Goal: Task Accomplishment & Management: Complete application form

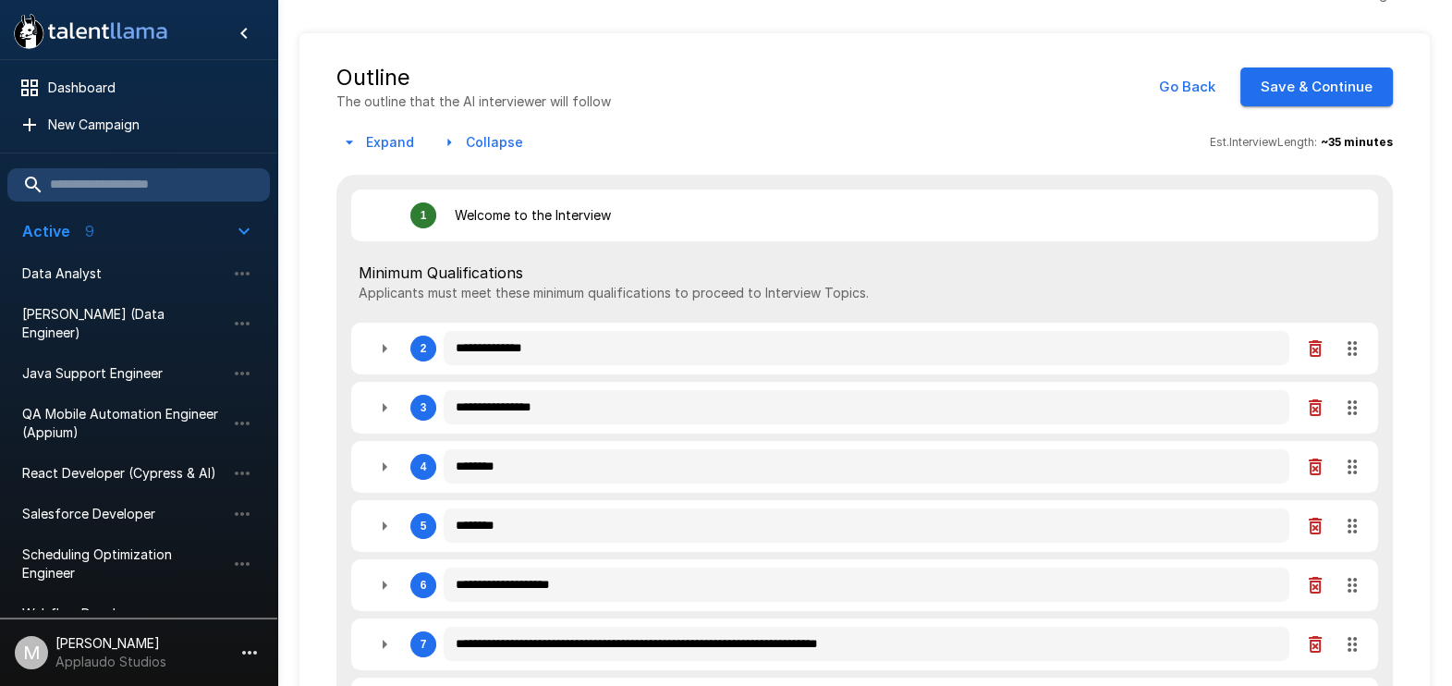
scroll to position [115, 0]
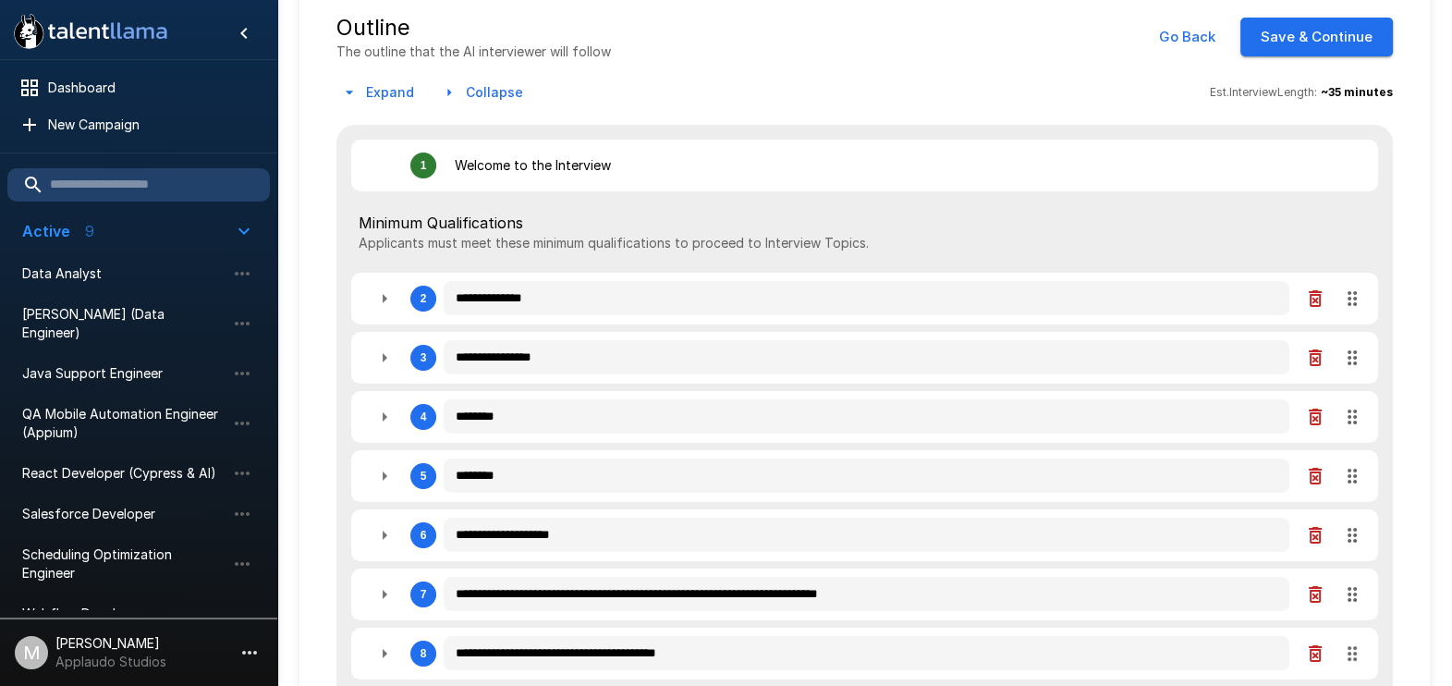
click at [379, 295] on icon "button" at bounding box center [384, 298] width 22 height 22
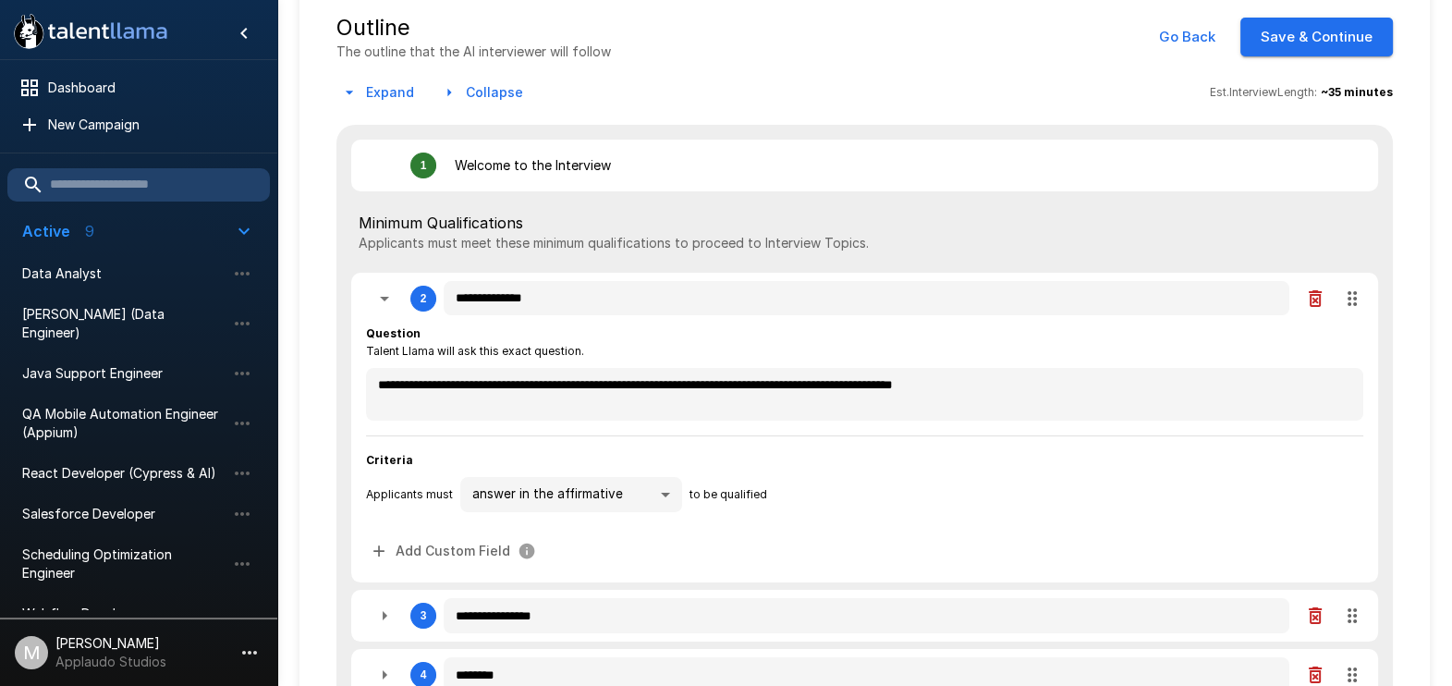
click at [383, 291] on icon "button" at bounding box center [384, 298] width 22 height 22
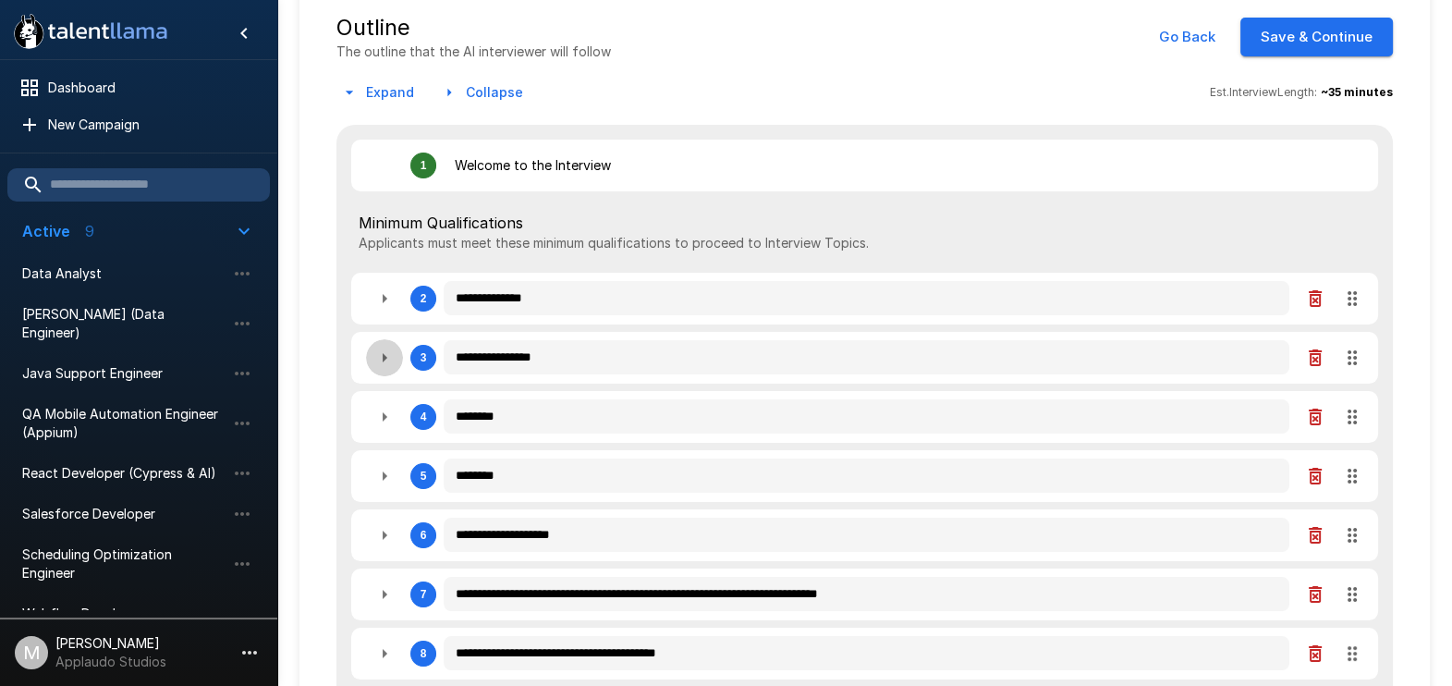
click at [383, 357] on icon "button" at bounding box center [385, 357] width 5 height 9
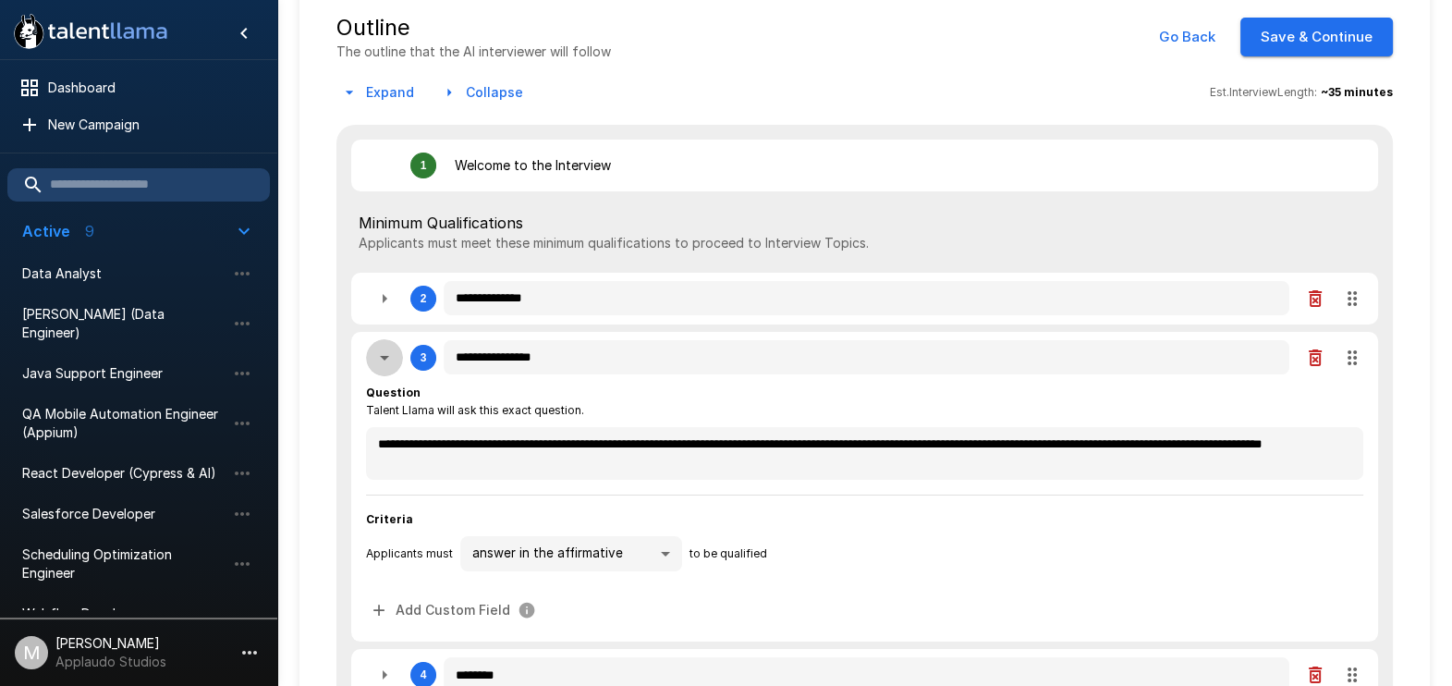
click at [383, 357] on icon "button" at bounding box center [384, 358] width 9 height 5
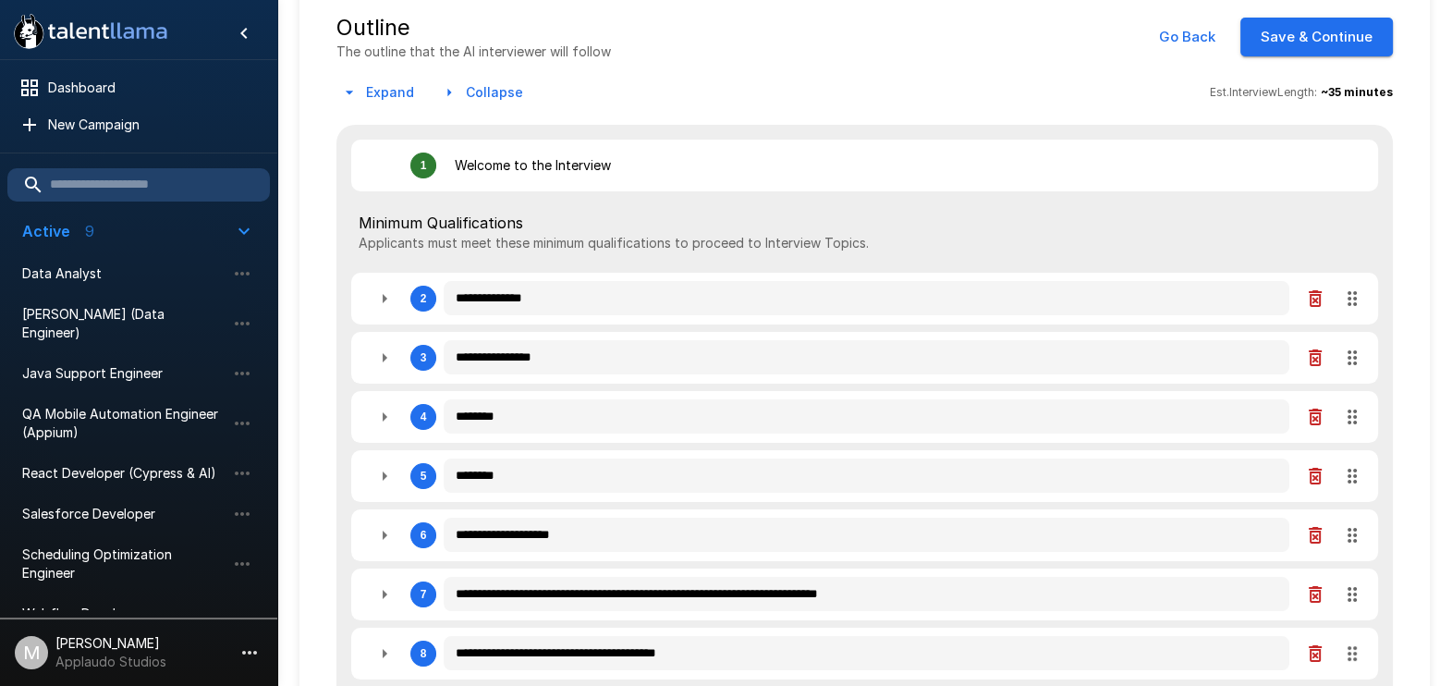
click at [383, 357] on icon "button" at bounding box center [385, 357] width 5 height 9
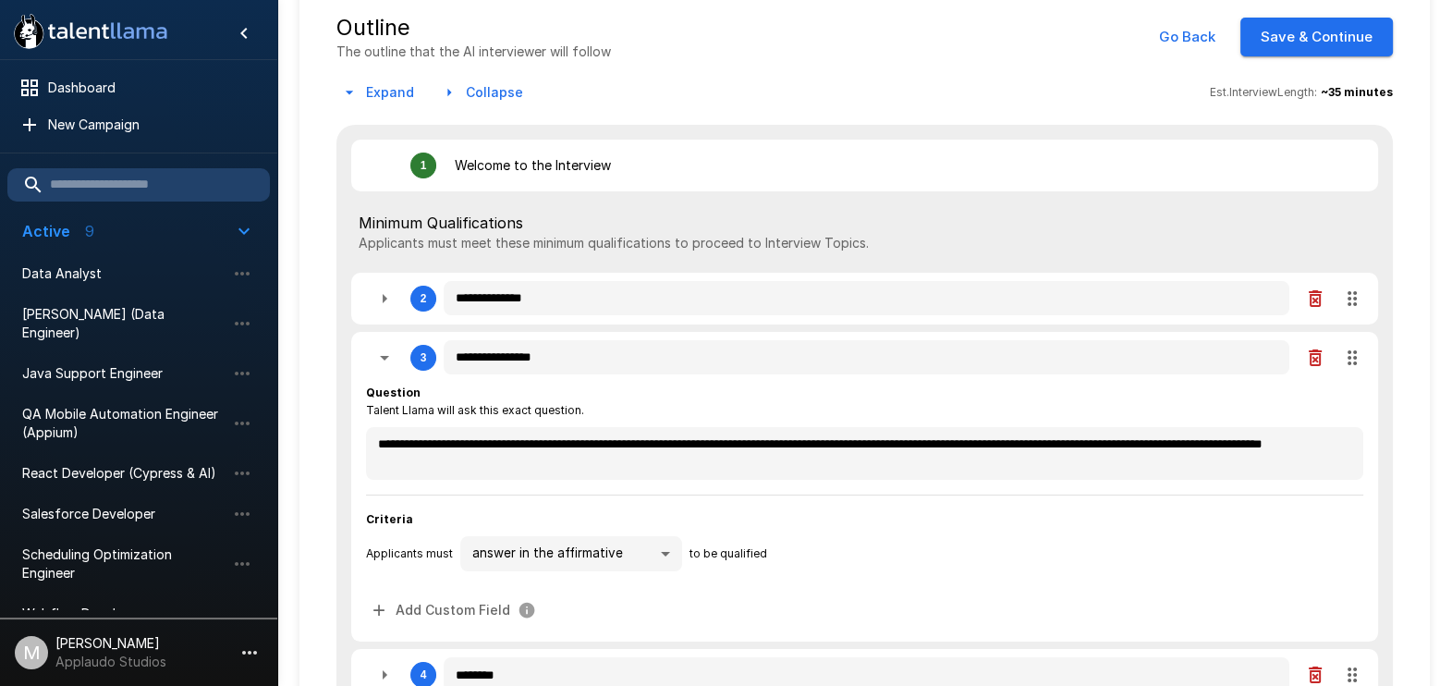
click at [383, 357] on icon "button" at bounding box center [384, 358] width 9 height 5
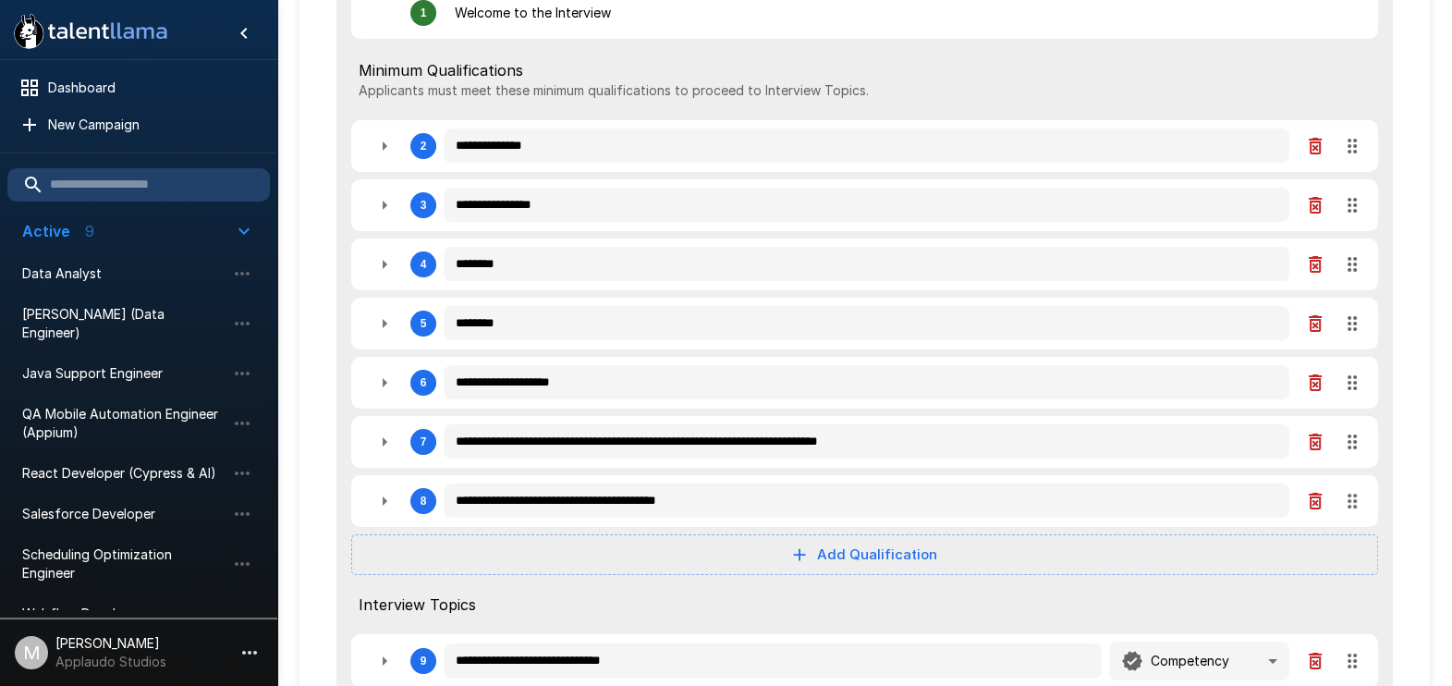
scroll to position [230, 0]
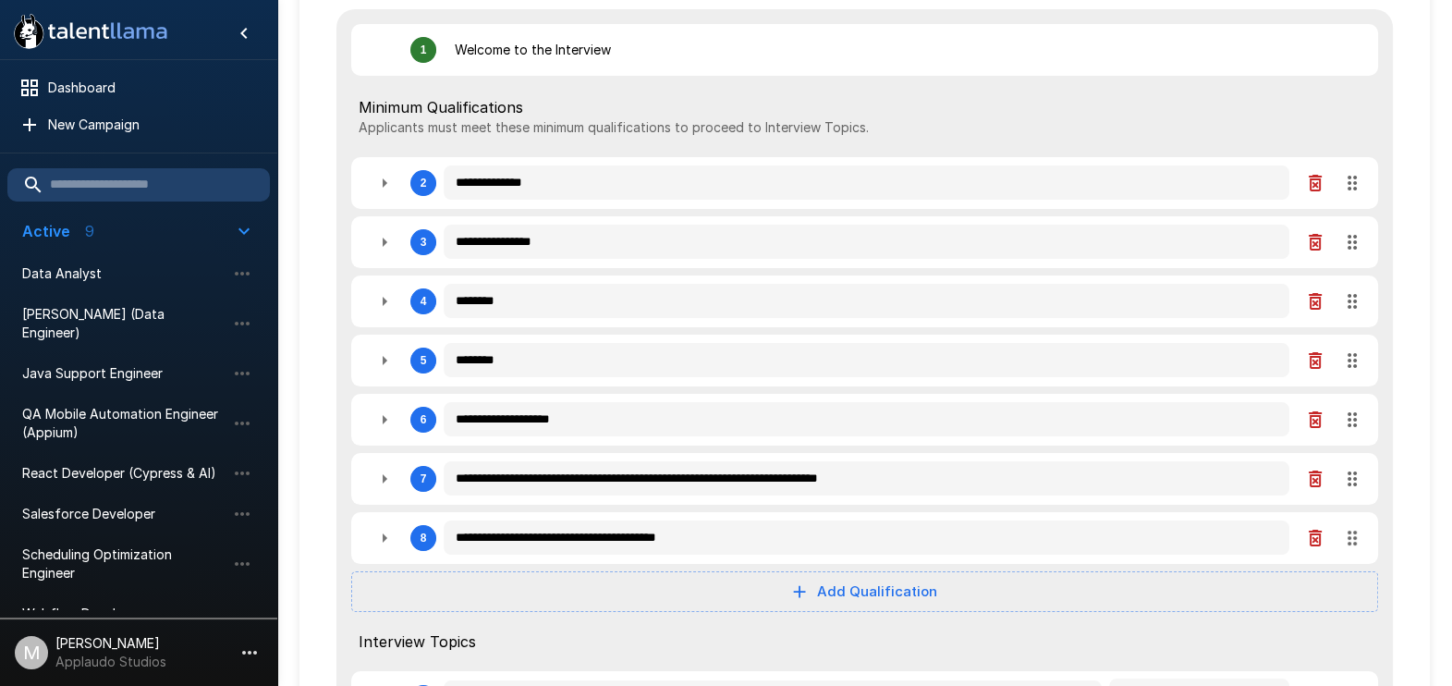
click at [388, 171] on button "button" at bounding box center [384, 182] width 37 height 37
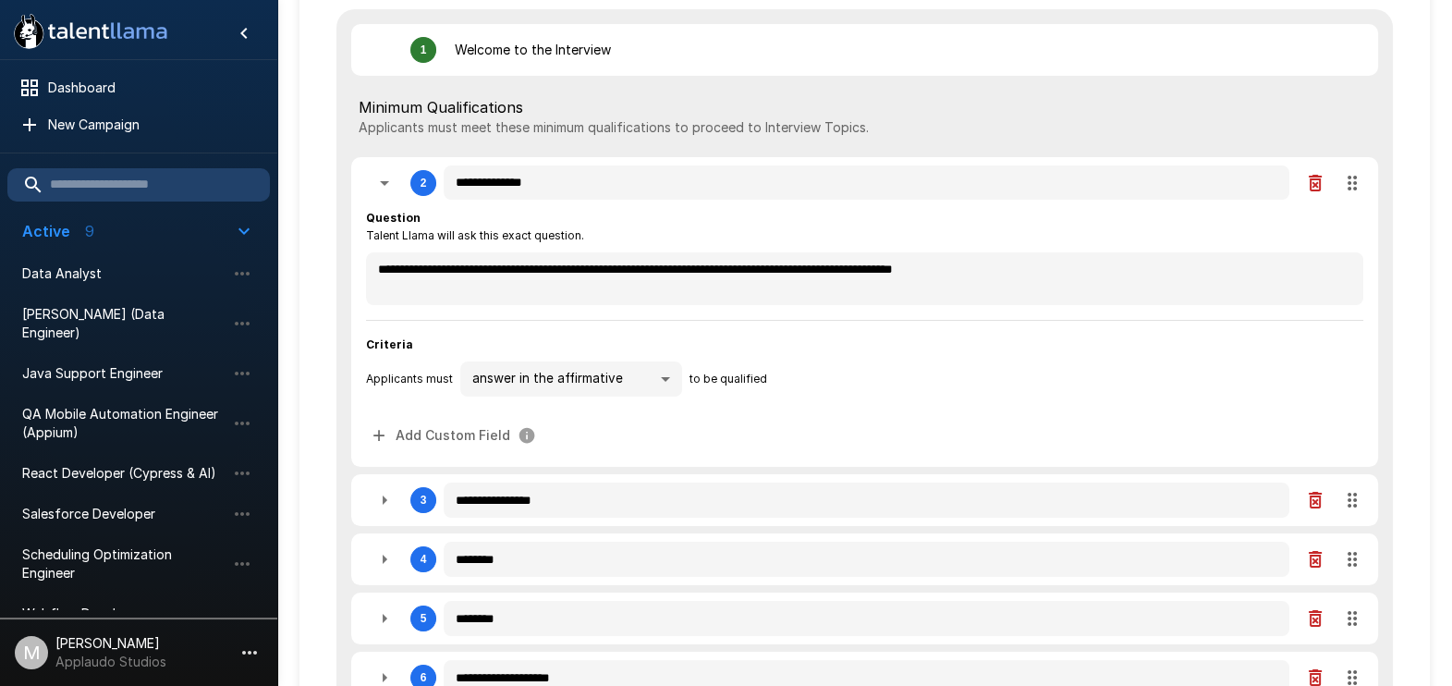
click at [388, 172] on icon "button" at bounding box center [384, 183] width 22 height 22
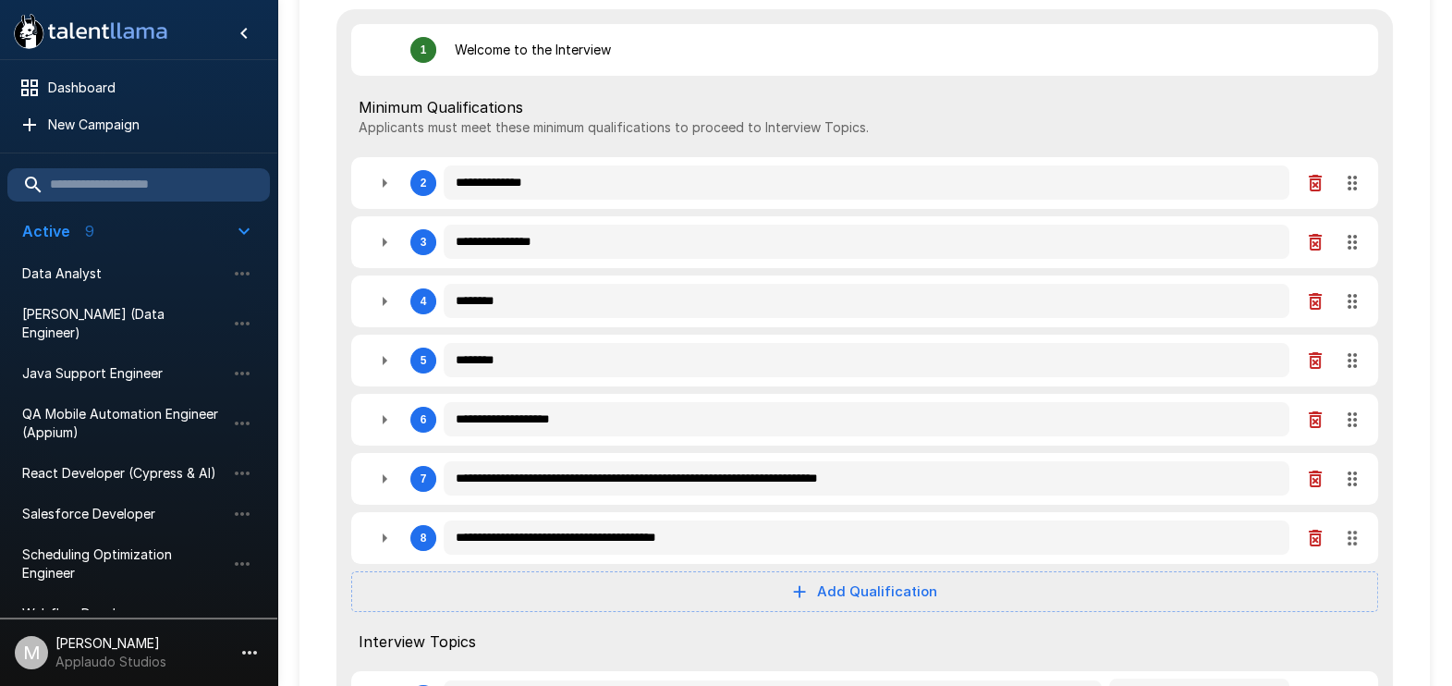
click at [397, 240] on button "button" at bounding box center [384, 242] width 37 height 37
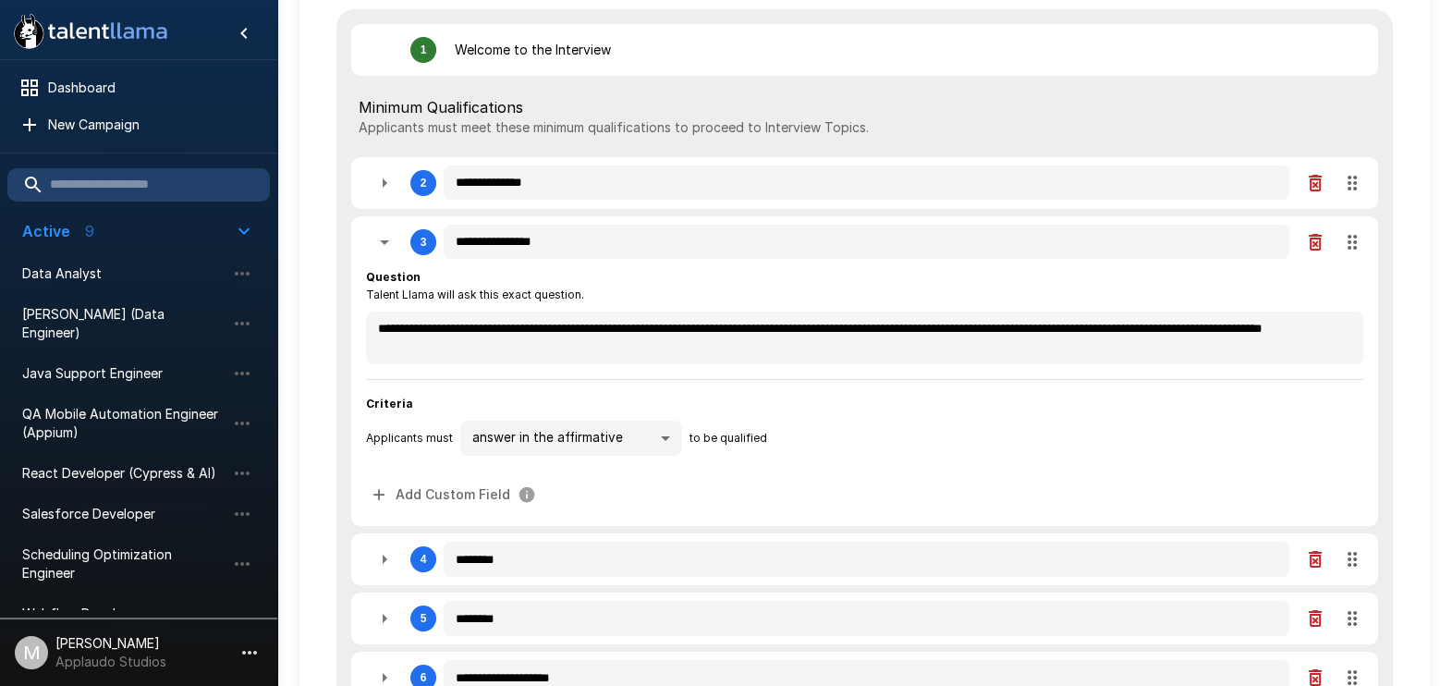
click at [382, 237] on icon "button" at bounding box center [384, 242] width 22 height 22
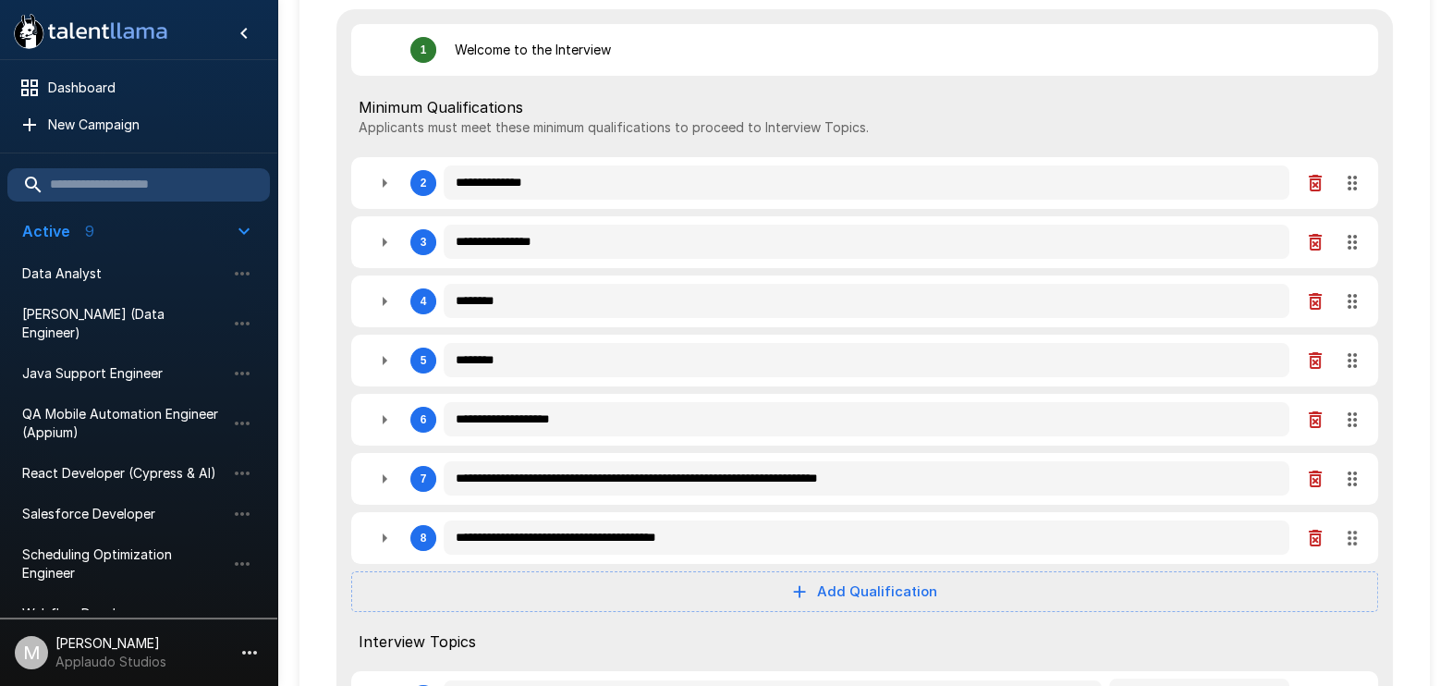
click at [392, 292] on icon "button" at bounding box center [384, 301] width 22 height 22
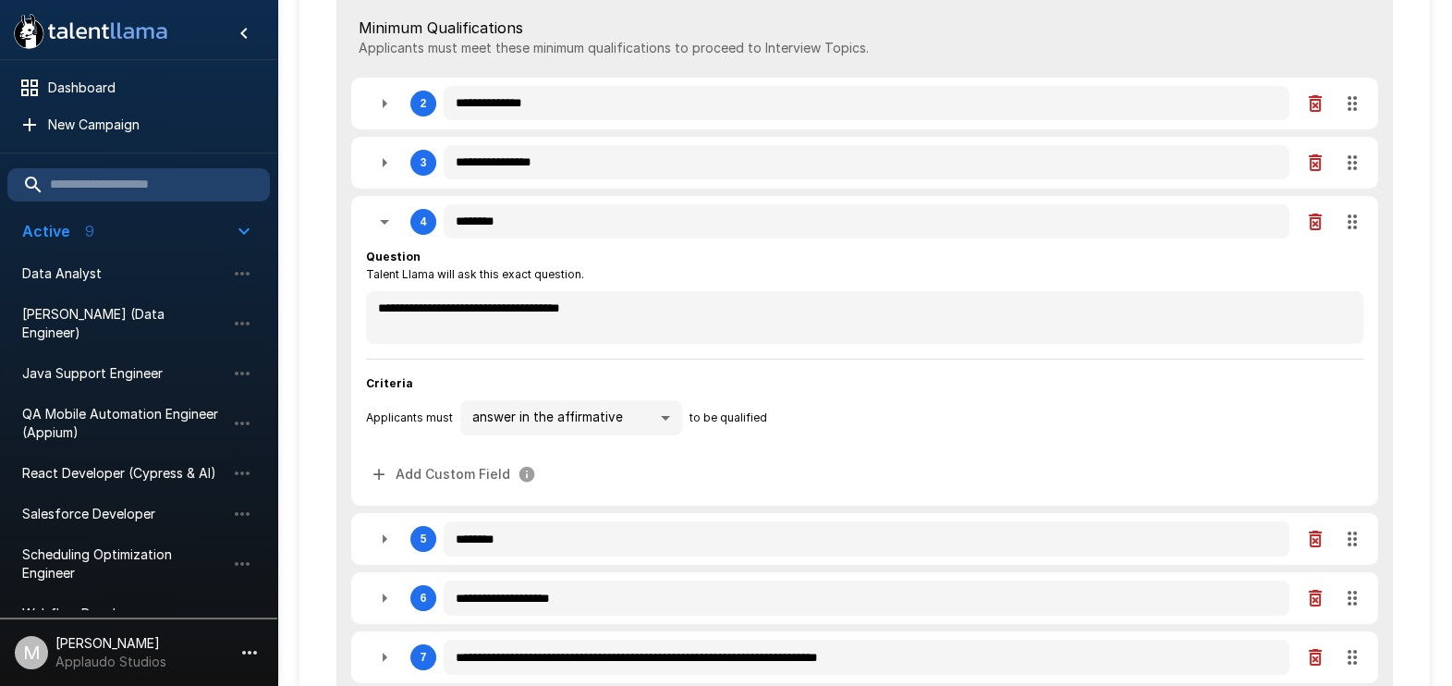
scroll to position [347, 0]
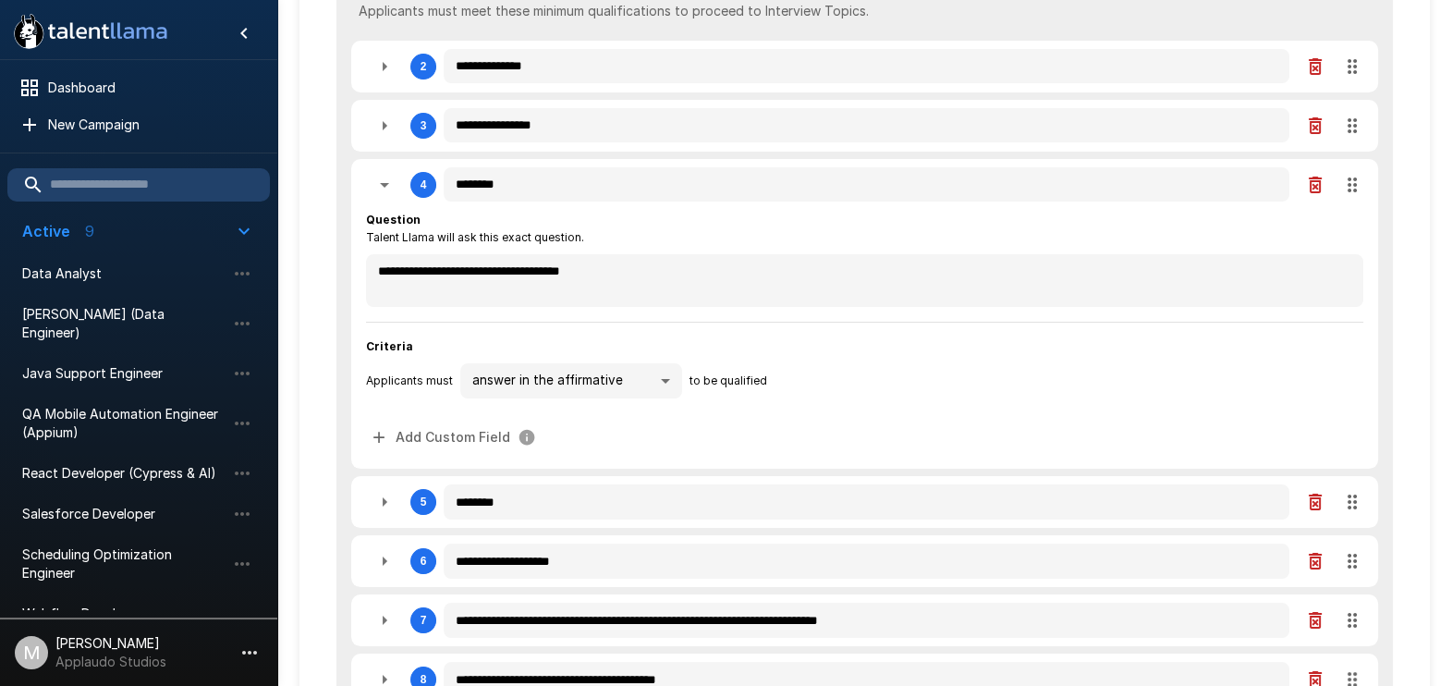
click at [374, 184] on icon "button" at bounding box center [384, 185] width 22 height 22
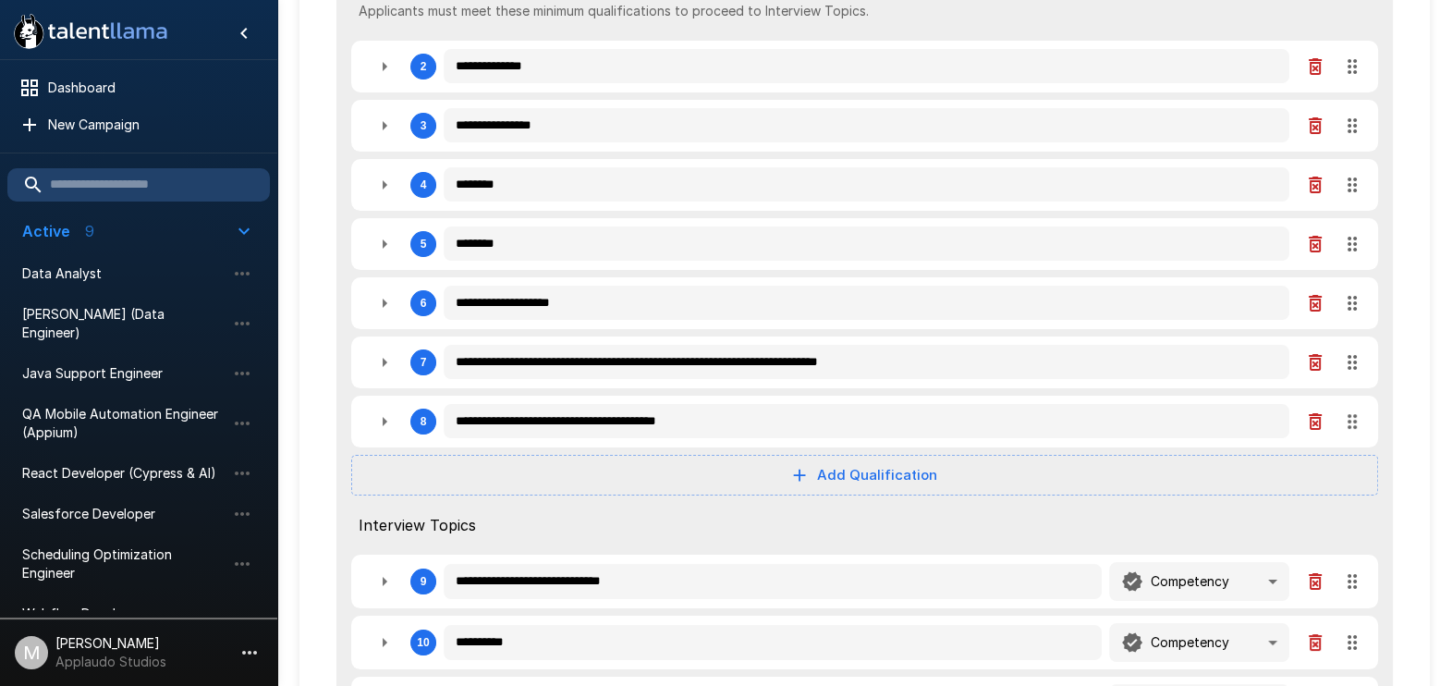
click at [376, 261] on div "5" at bounding box center [401, 243] width 70 height 37
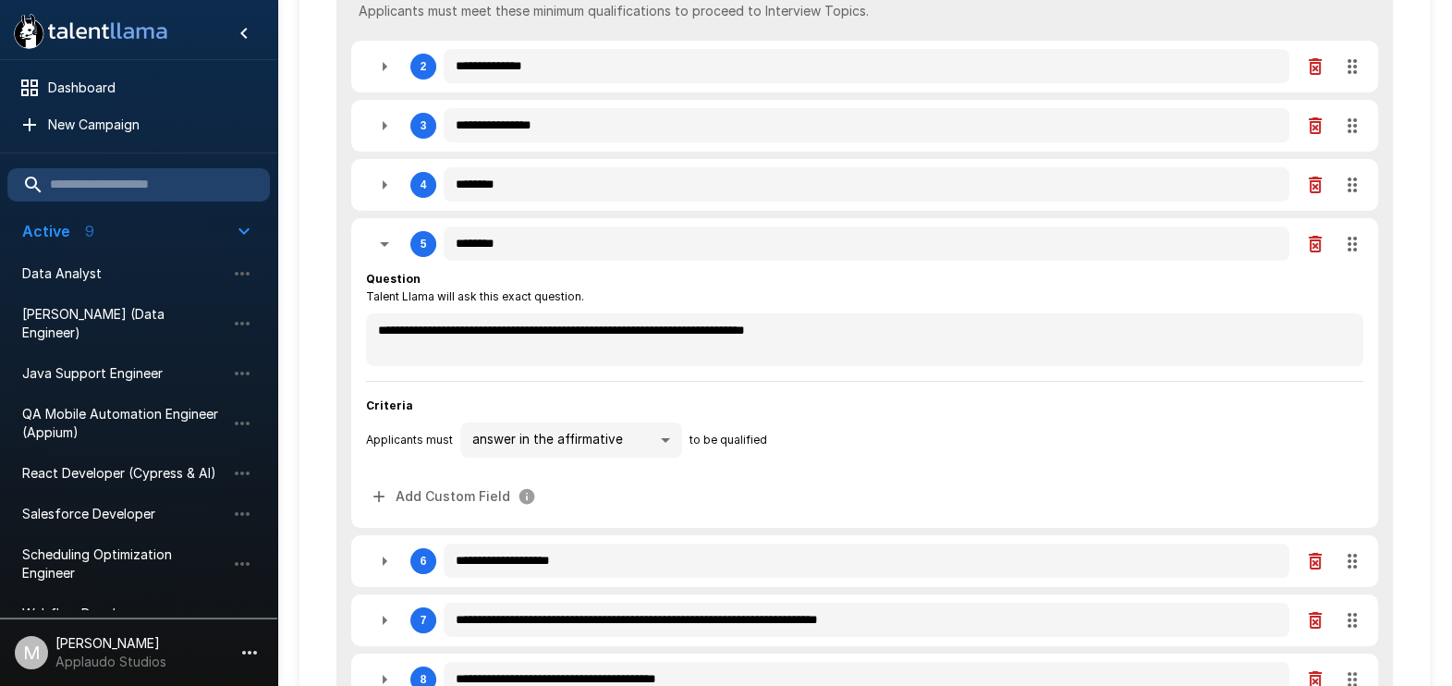
click at [378, 239] on icon "button" at bounding box center [384, 244] width 22 height 22
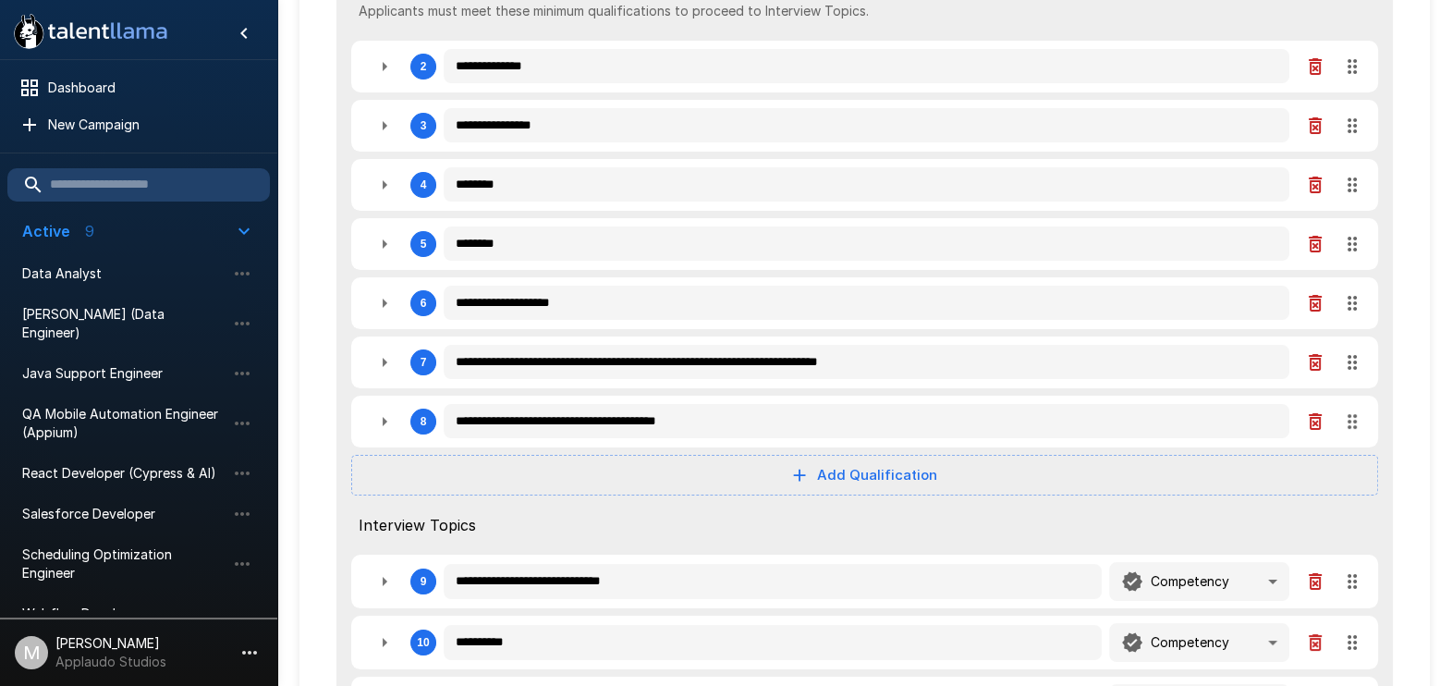
click at [379, 234] on icon "button" at bounding box center [384, 244] width 22 height 22
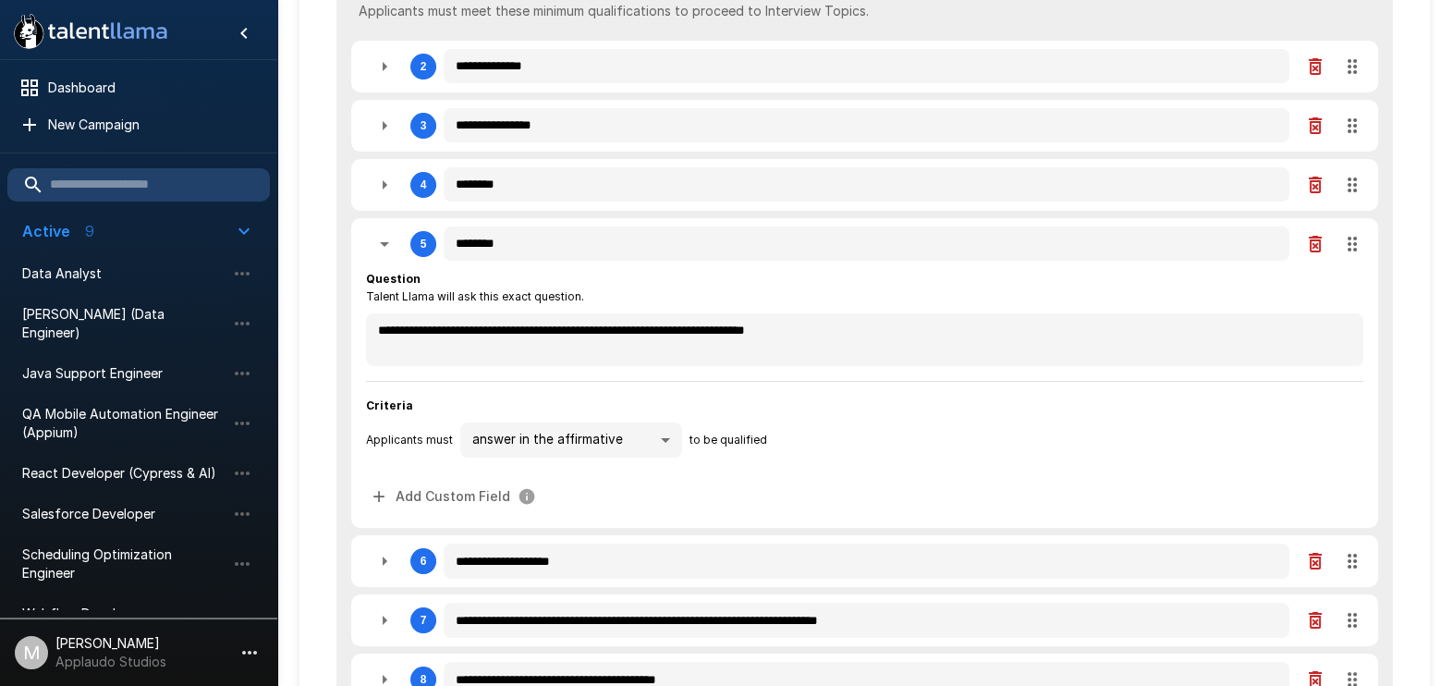
click at [379, 234] on icon "button" at bounding box center [384, 244] width 22 height 22
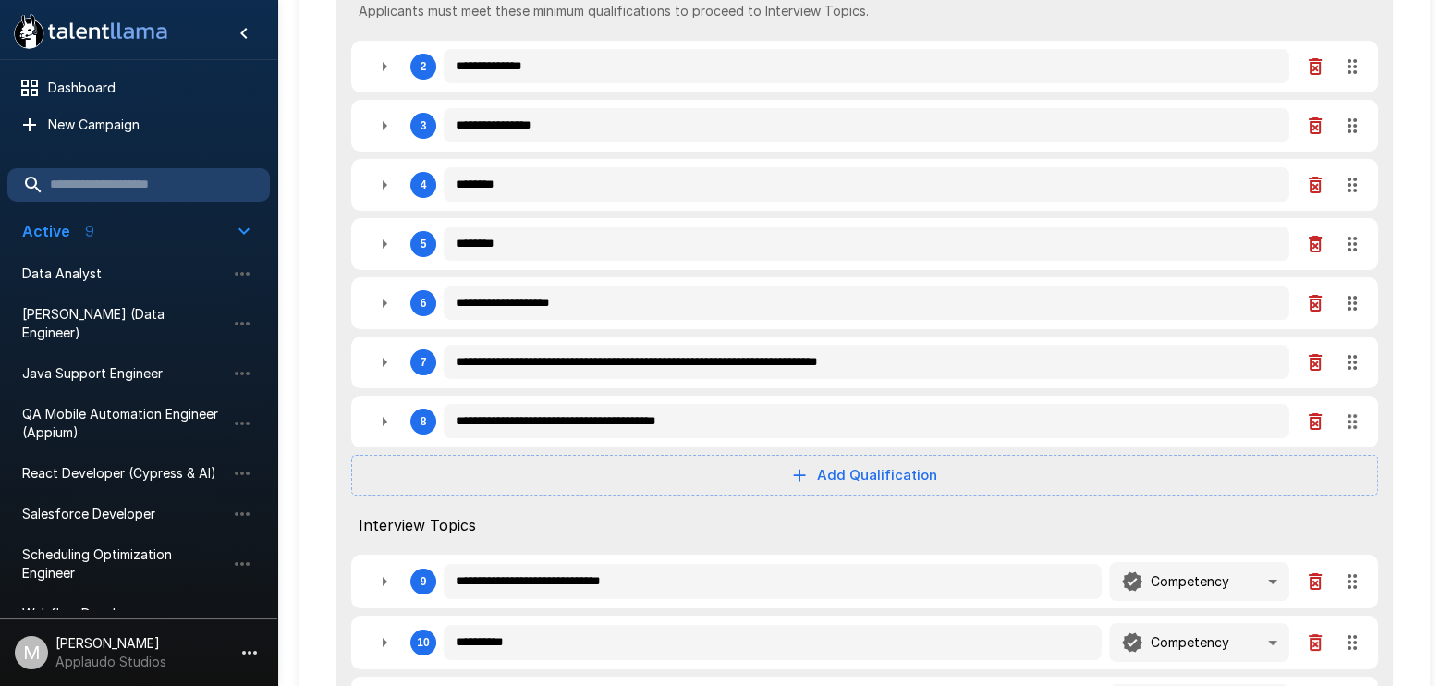
click at [385, 301] on icon "button" at bounding box center [385, 302] width 5 height 9
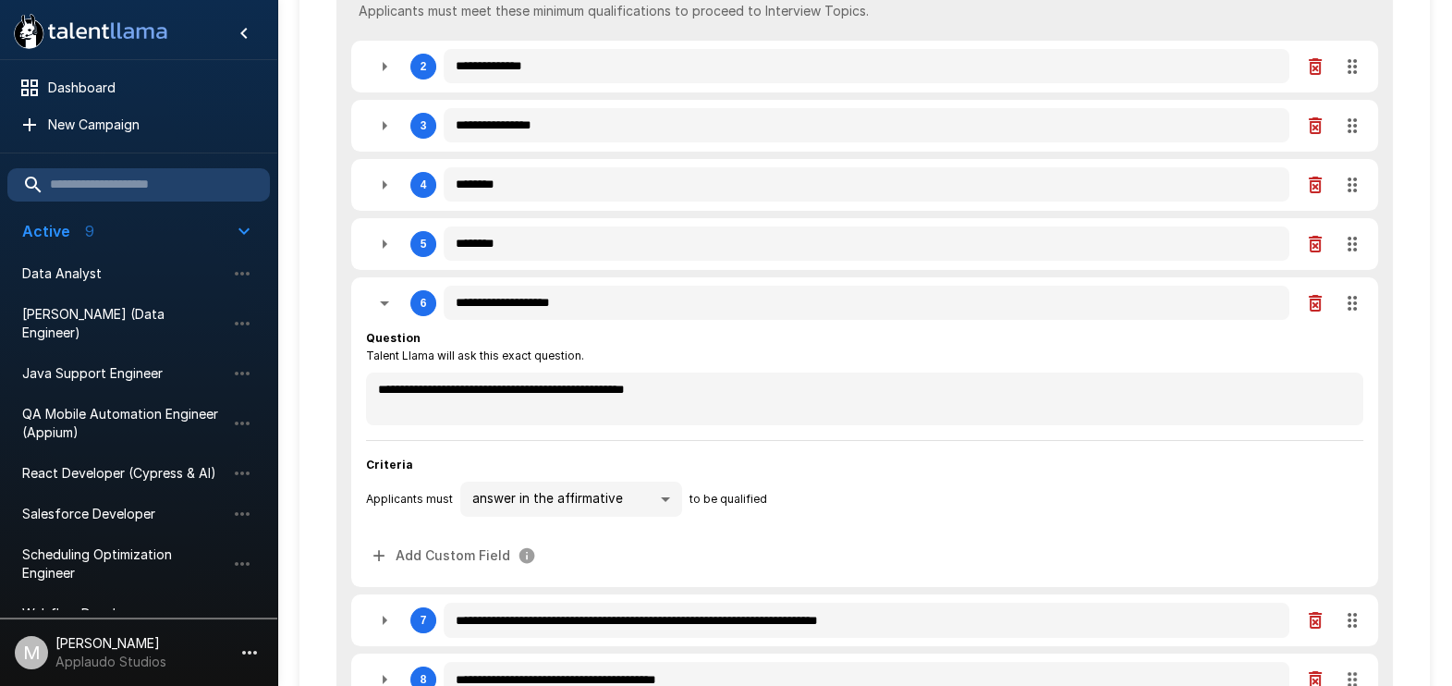
click at [374, 298] on icon "button" at bounding box center [384, 303] width 22 height 22
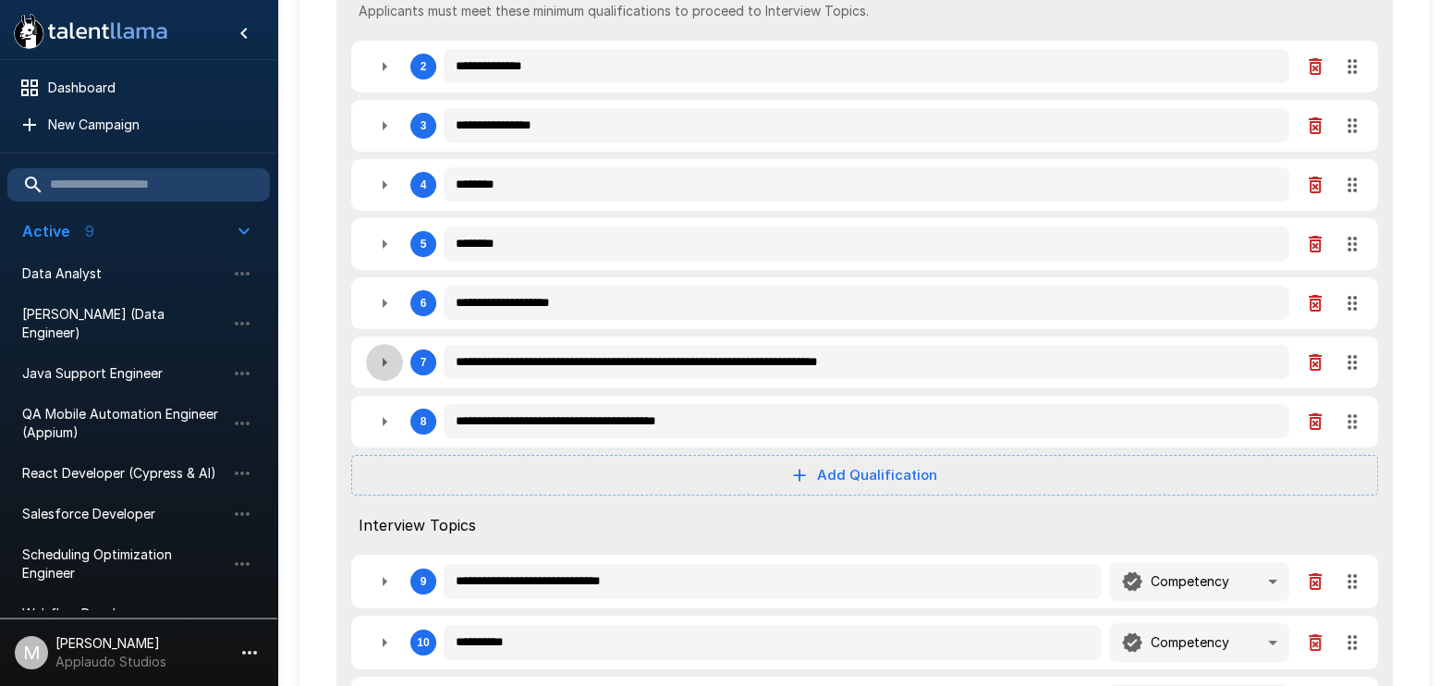
click at [379, 365] on icon "button" at bounding box center [384, 362] width 22 height 22
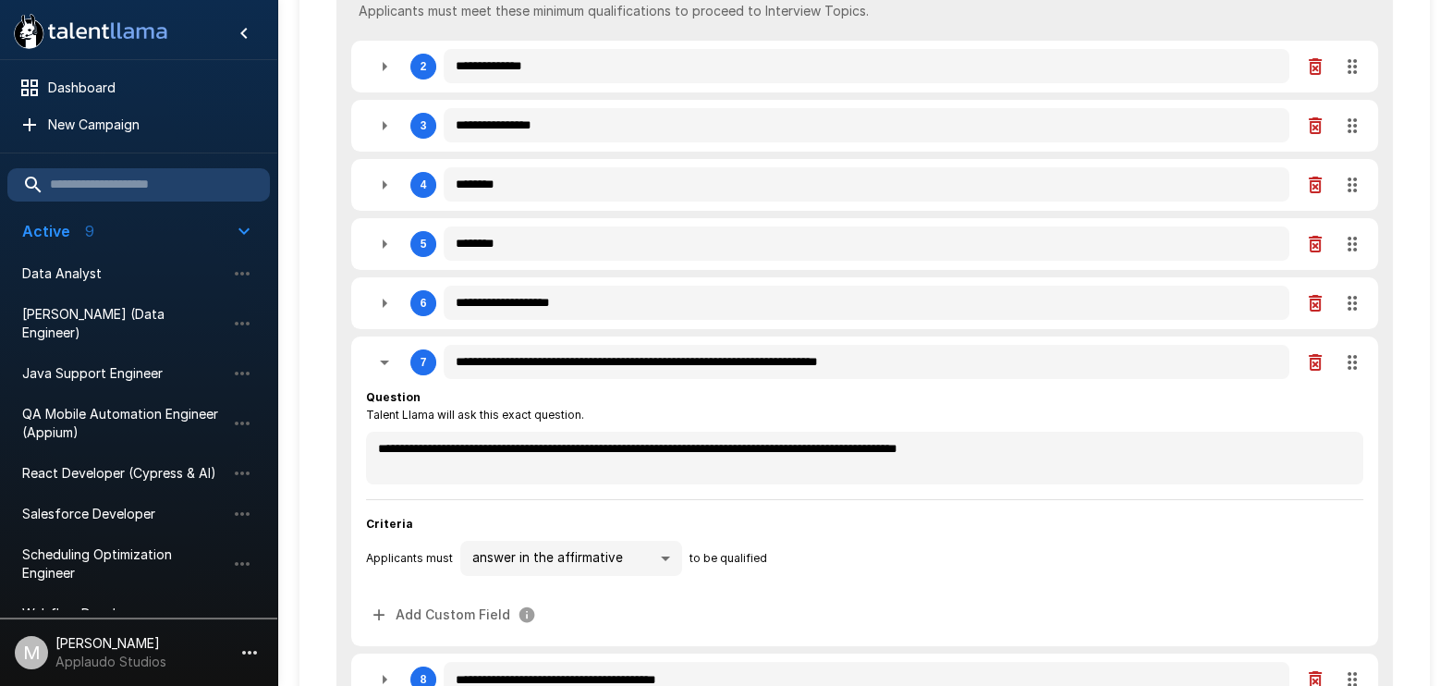
scroll to position [578, 0]
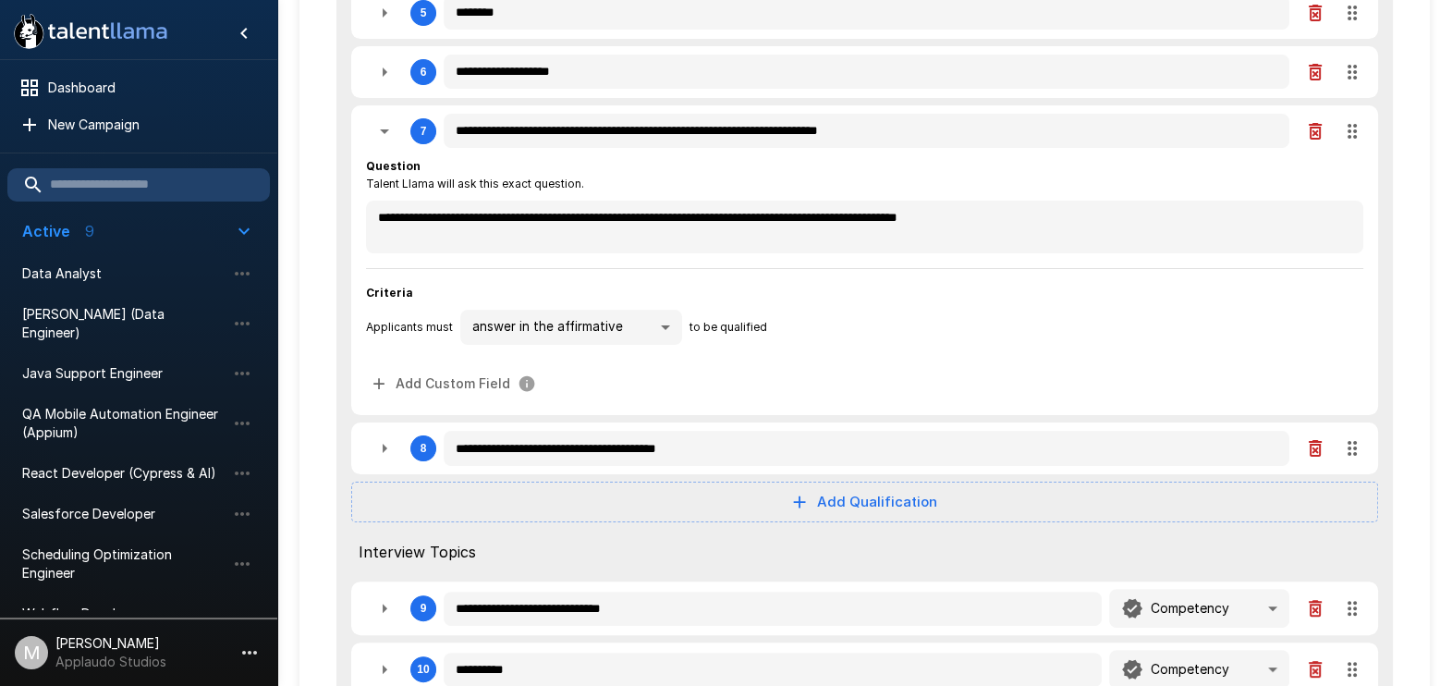
click at [367, 138] on button "button" at bounding box center [384, 131] width 37 height 37
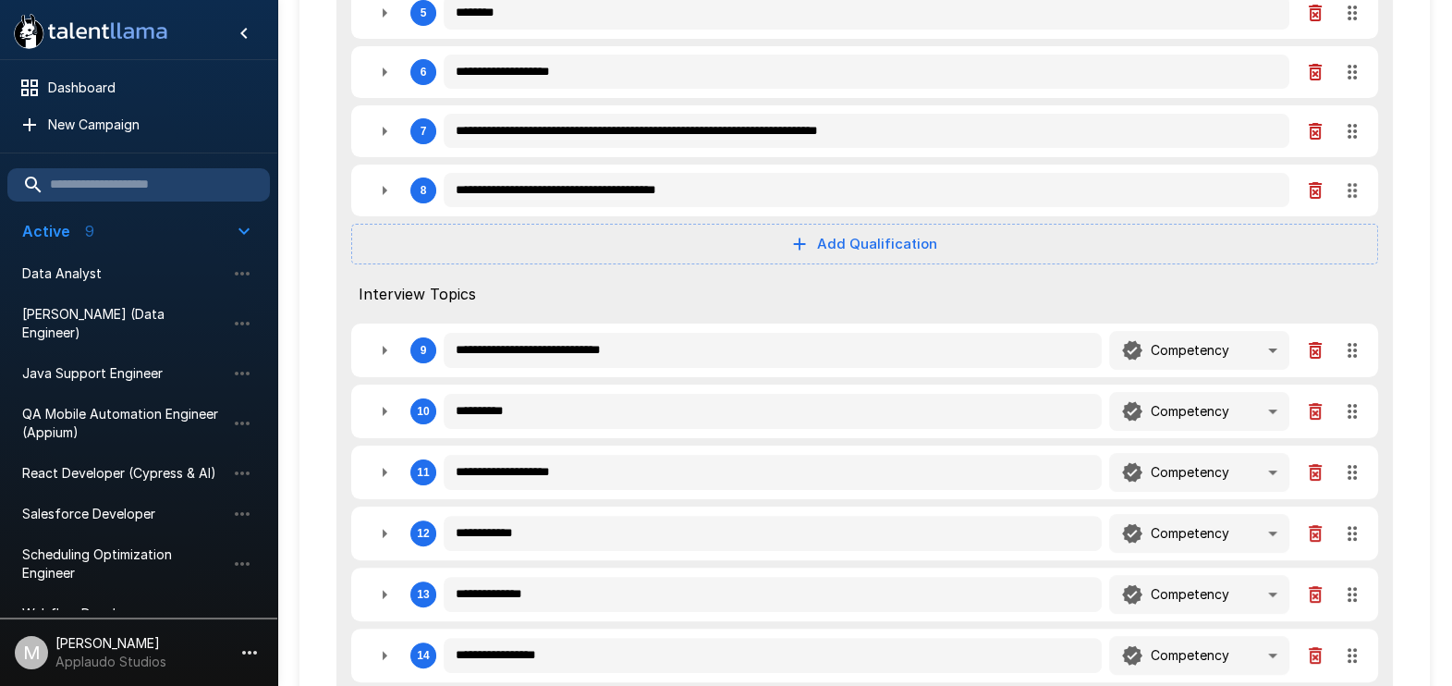
click at [374, 139] on icon "button" at bounding box center [384, 131] width 22 height 22
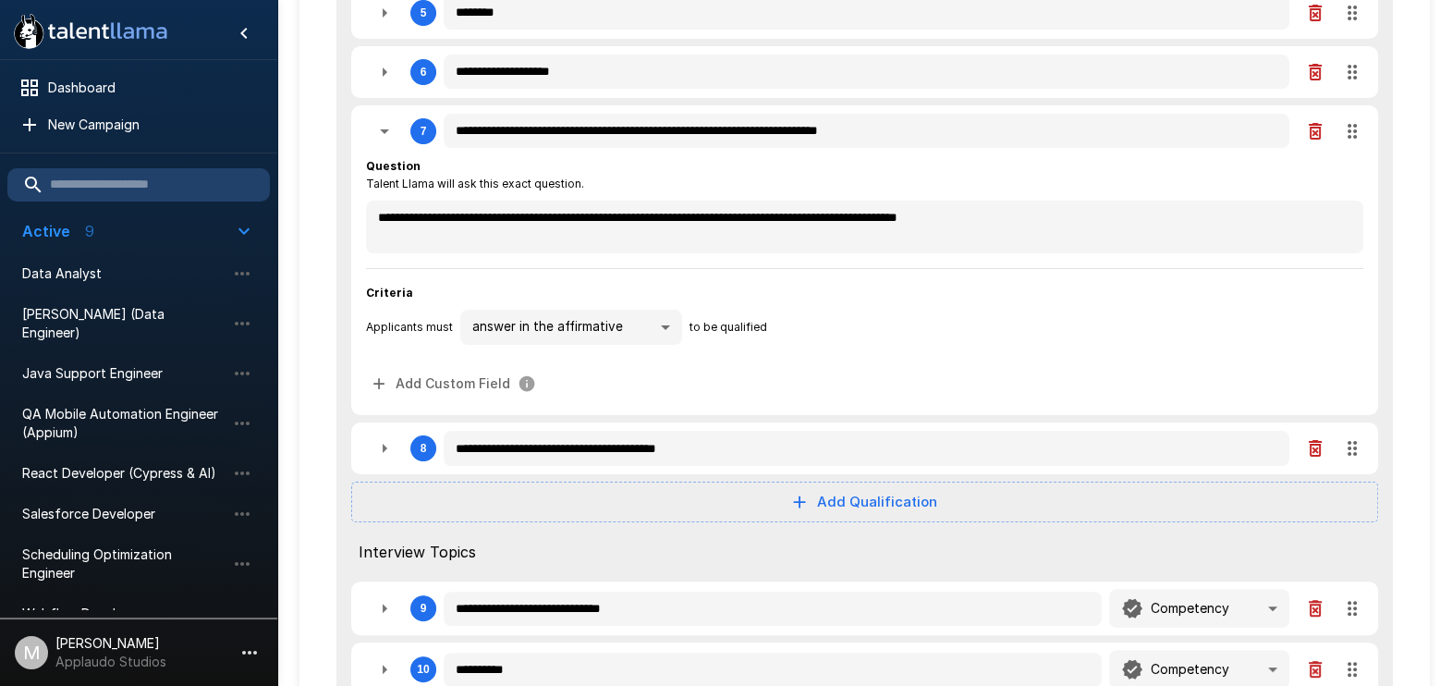
click at [374, 139] on icon "button" at bounding box center [384, 131] width 22 height 22
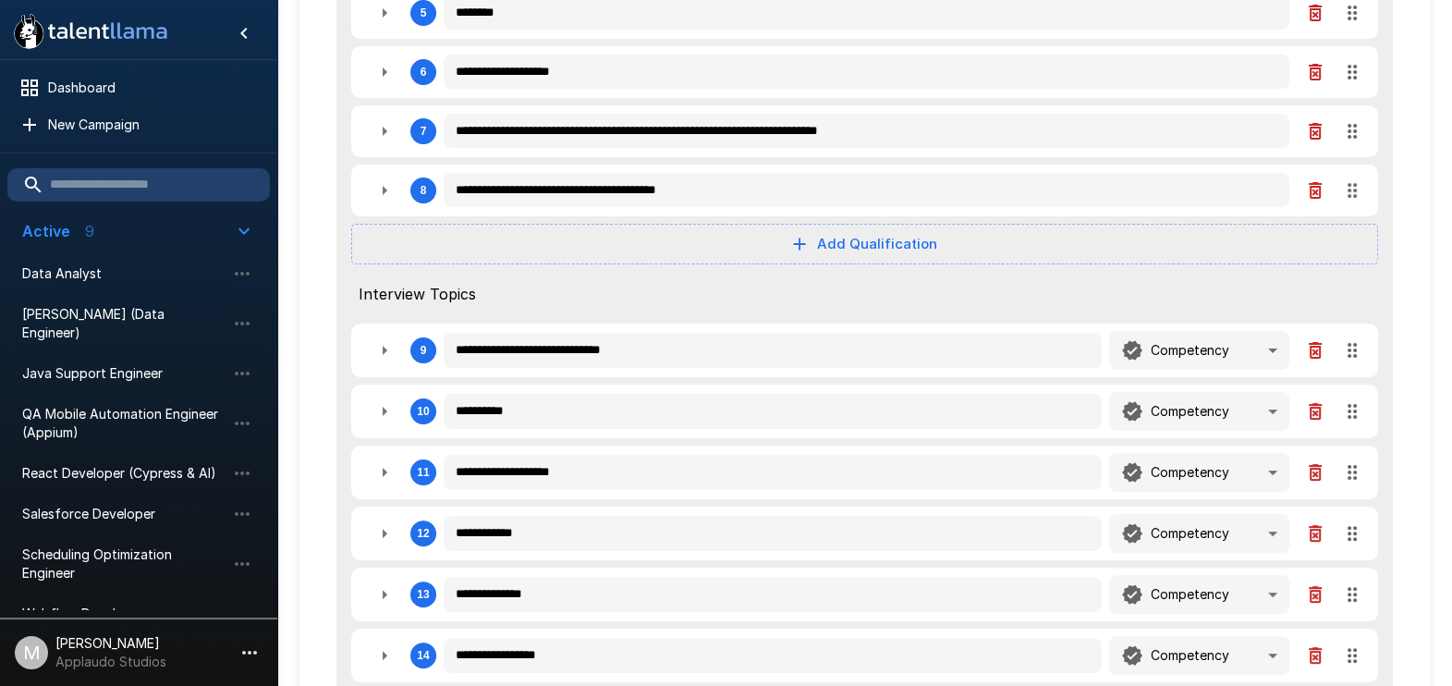
click at [376, 180] on icon "button" at bounding box center [384, 190] width 22 height 22
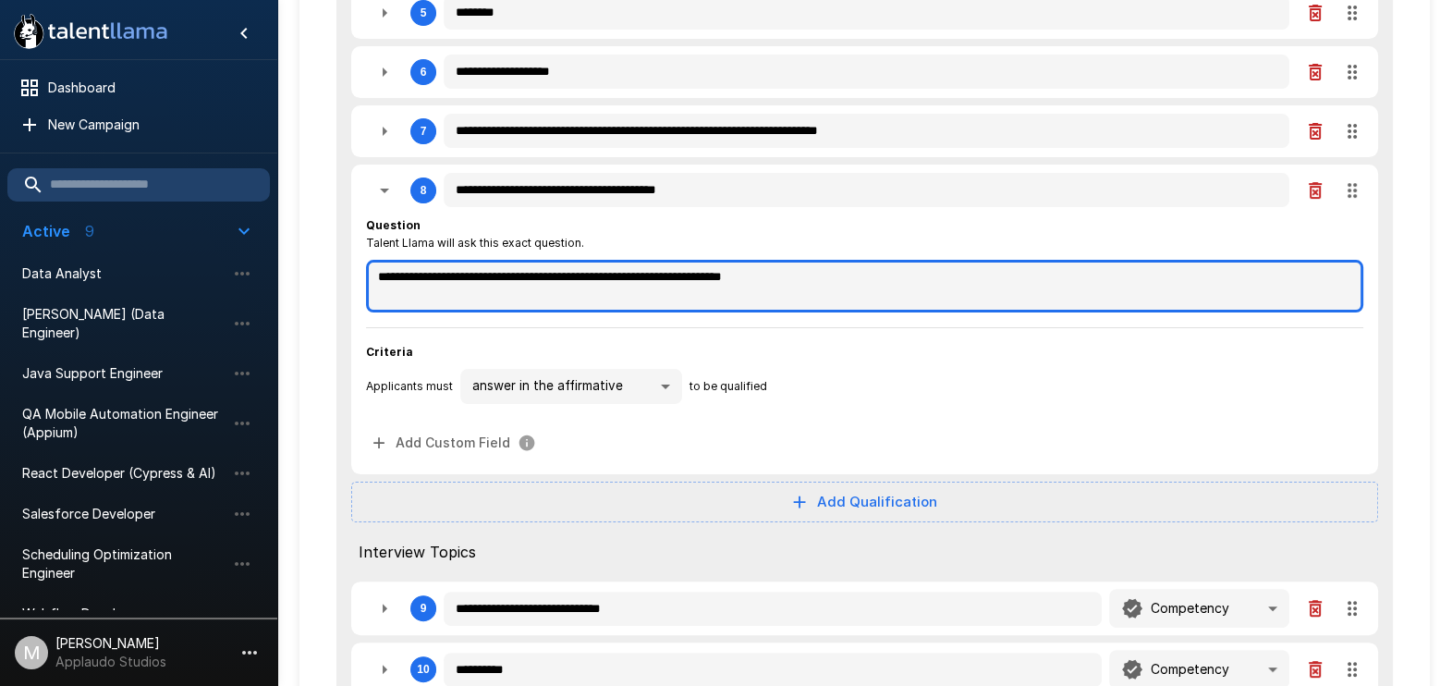
click at [806, 271] on textarea "**********" at bounding box center [864, 286] width 997 height 53
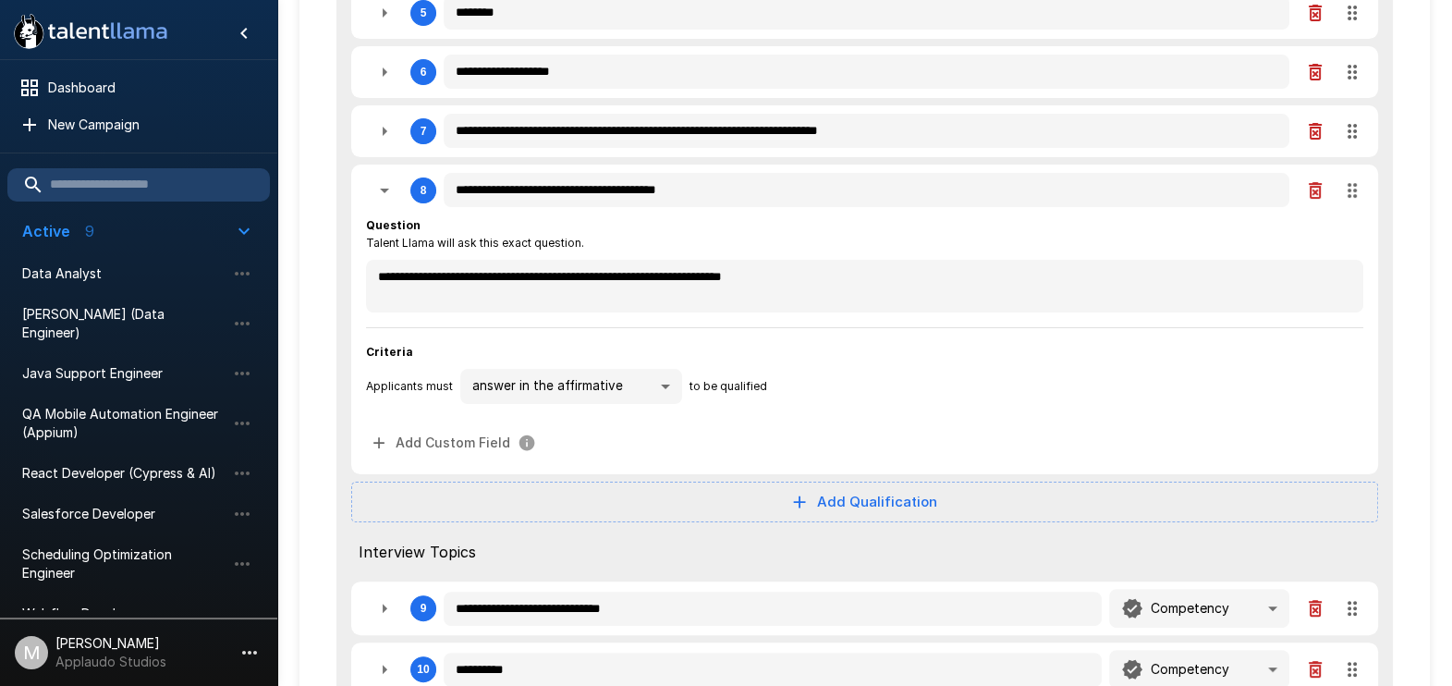
click at [389, 135] on icon "button" at bounding box center [384, 131] width 22 height 22
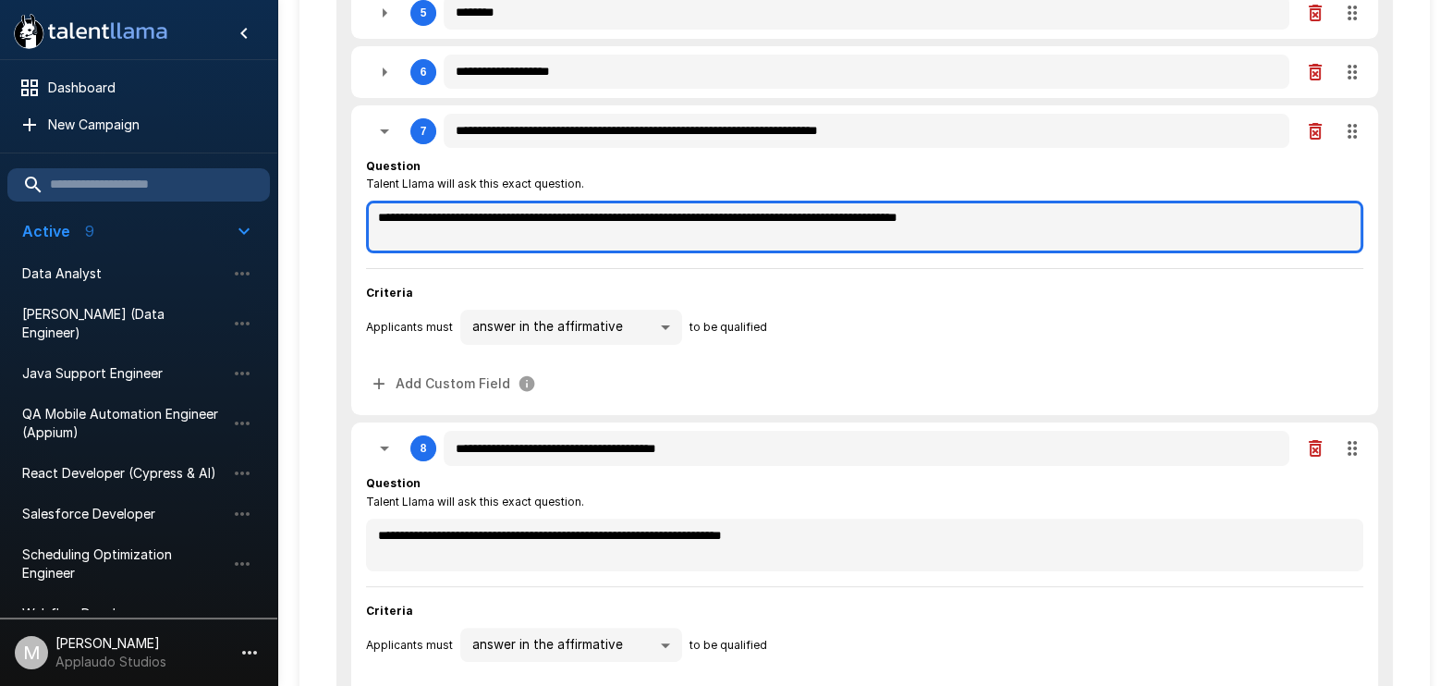
drag, startPoint x: 452, startPoint y: 220, endPoint x: 341, endPoint y: 214, distance: 111.0
click at [341, 214] on div "**********" at bounding box center [864, 552] width 1056 height 1781
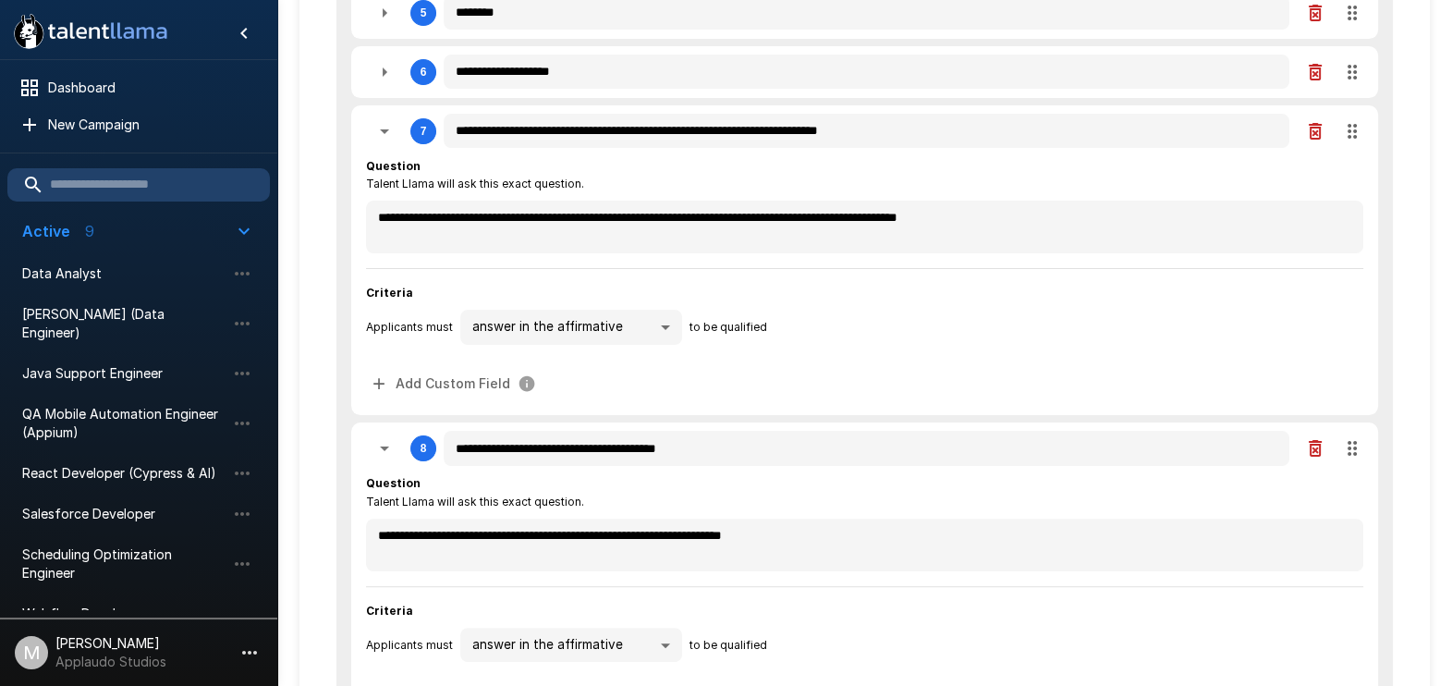
click at [394, 129] on icon "button" at bounding box center [384, 131] width 22 height 22
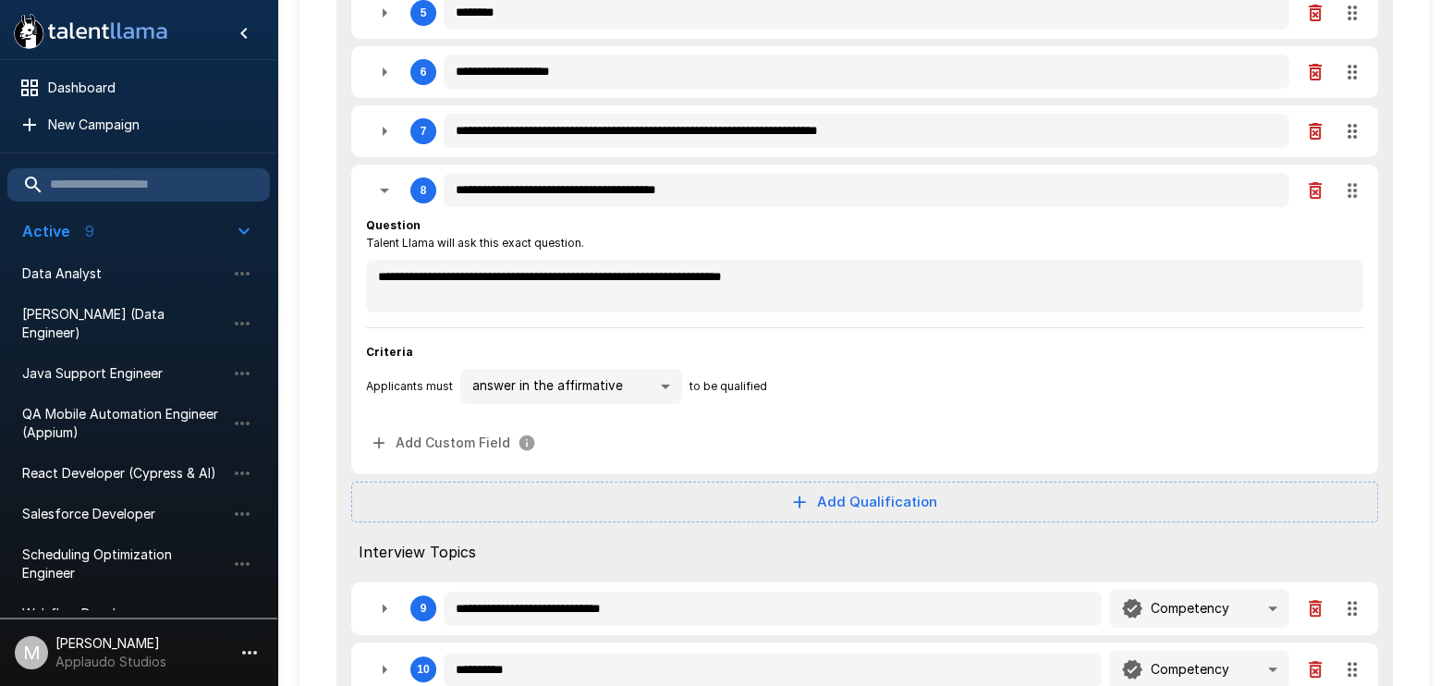
click at [386, 201] on button "button" at bounding box center [384, 190] width 37 height 37
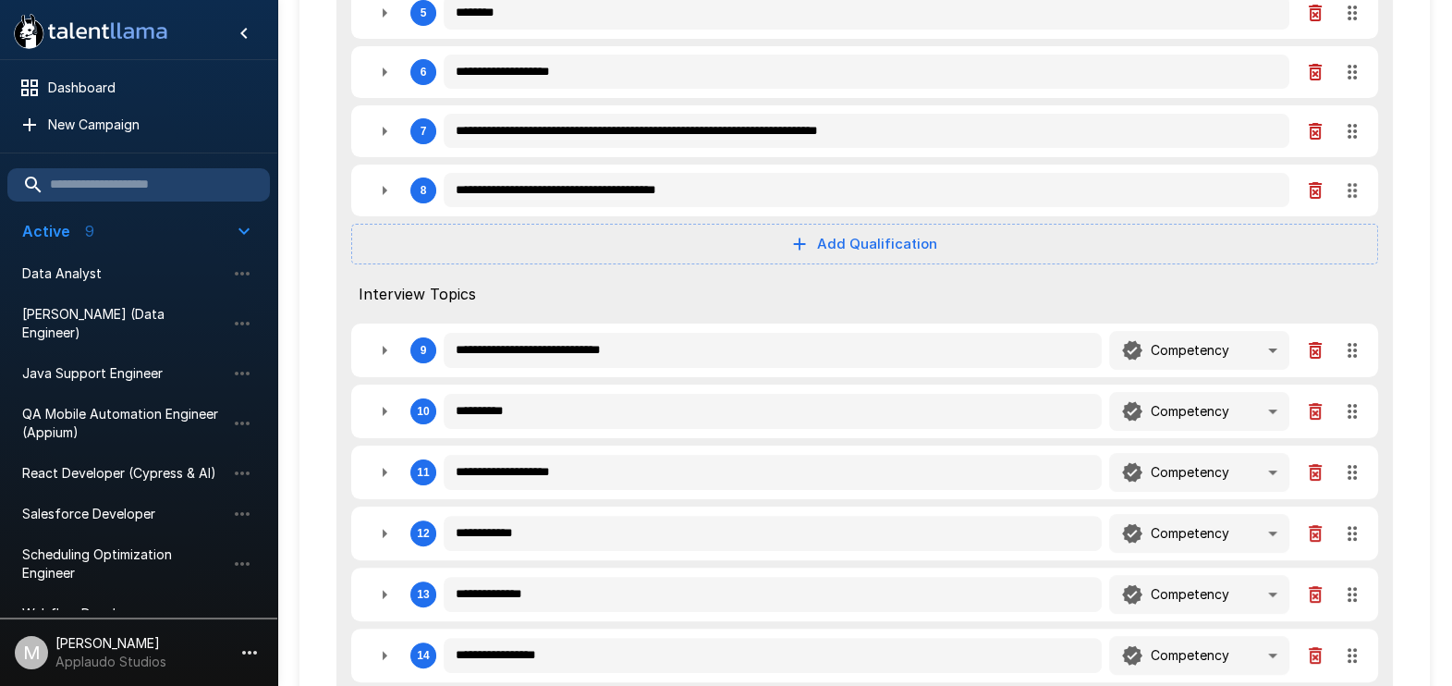
click at [389, 184] on icon "button" at bounding box center [384, 190] width 22 height 22
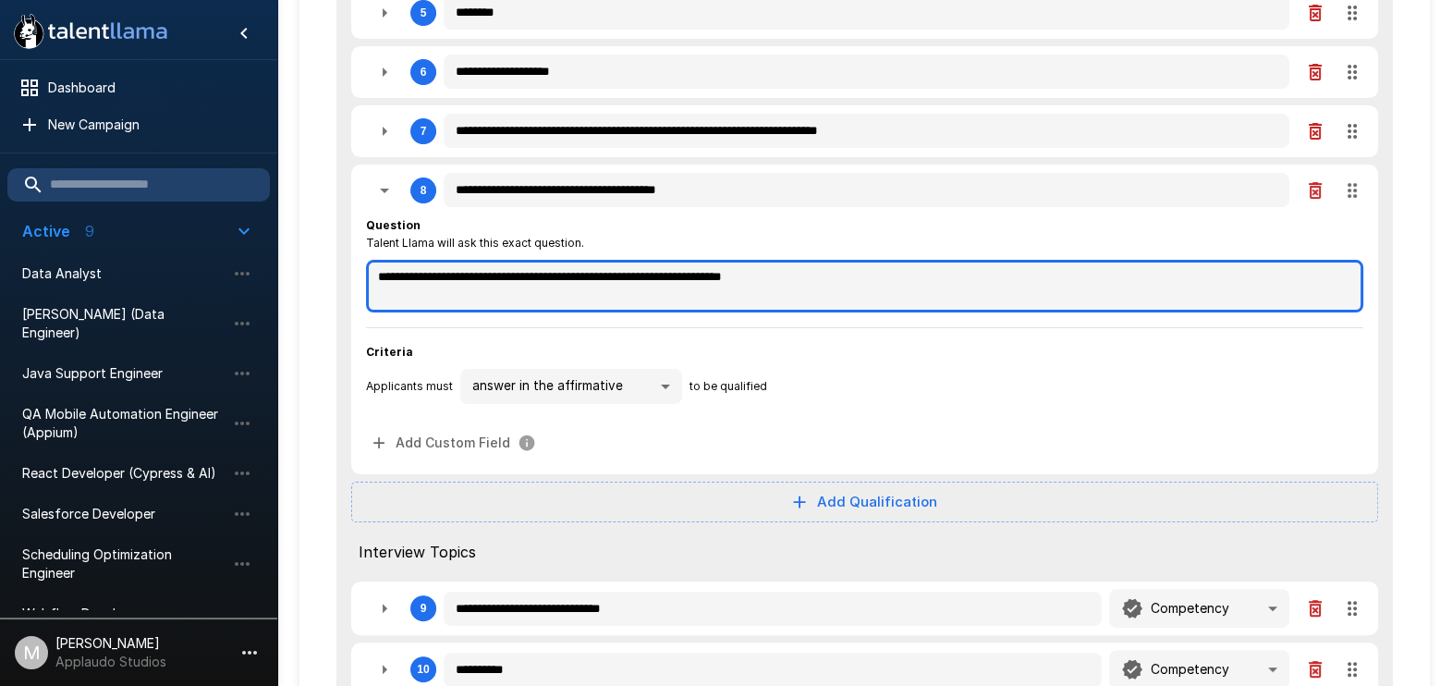
click at [383, 273] on textarea "**********" at bounding box center [864, 286] width 997 height 53
paste textarea "**********"
click at [968, 286] on textarea "**********" at bounding box center [864, 286] width 997 height 53
type textarea "**********"
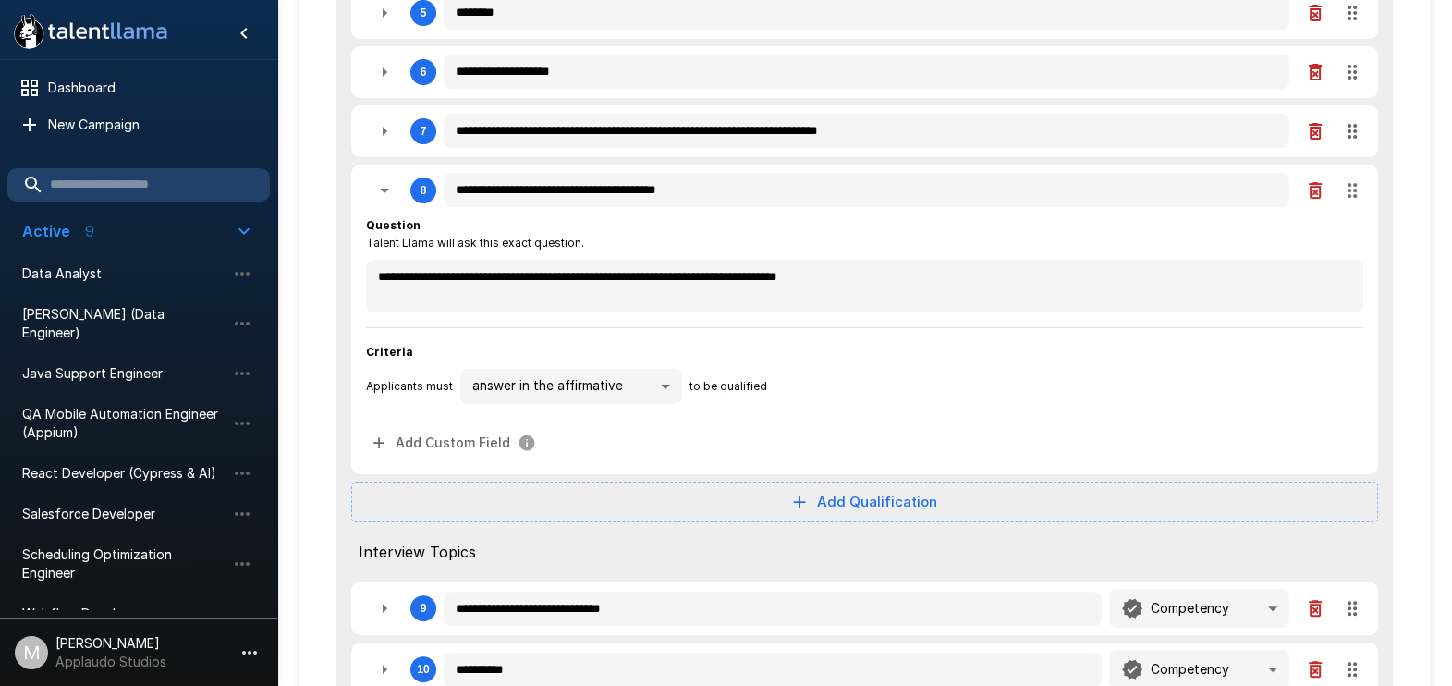
click at [383, 188] on icon "button" at bounding box center [384, 190] width 9 height 5
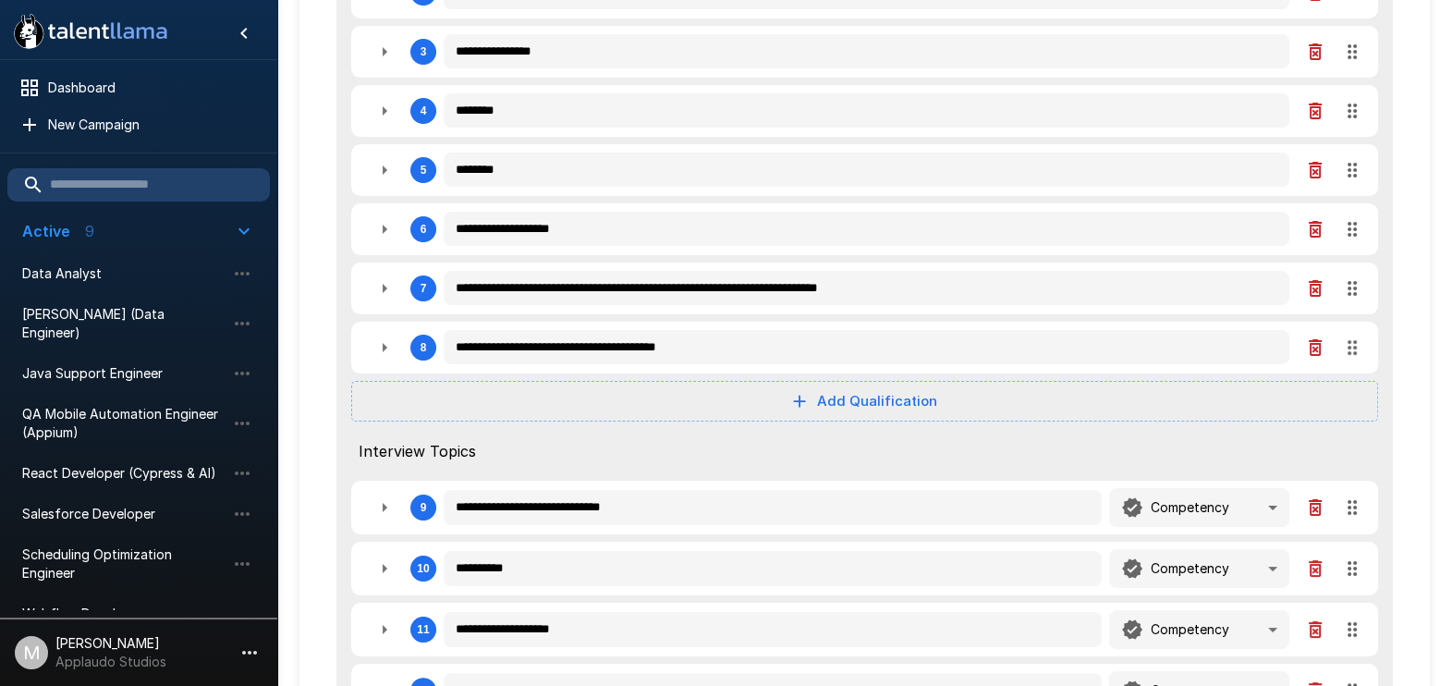
scroll to position [808, 0]
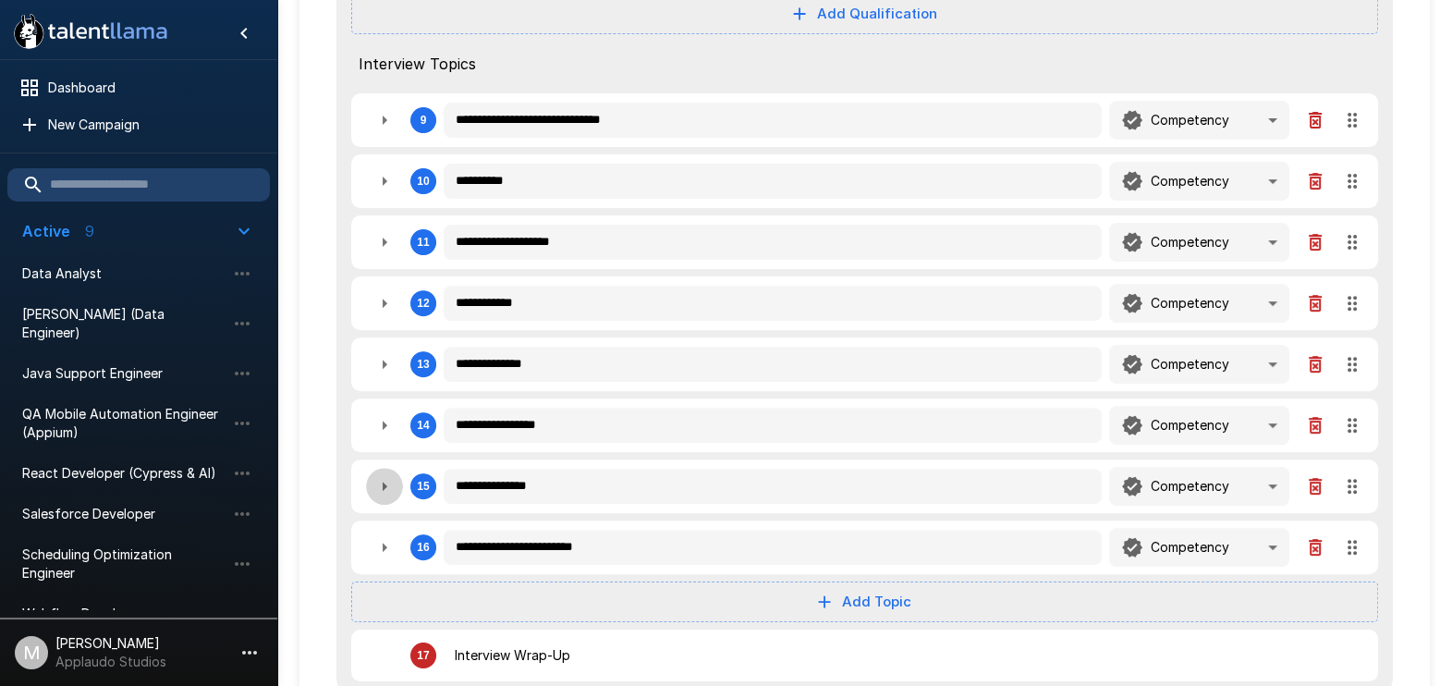
click at [383, 481] on icon "button" at bounding box center [384, 486] width 22 height 22
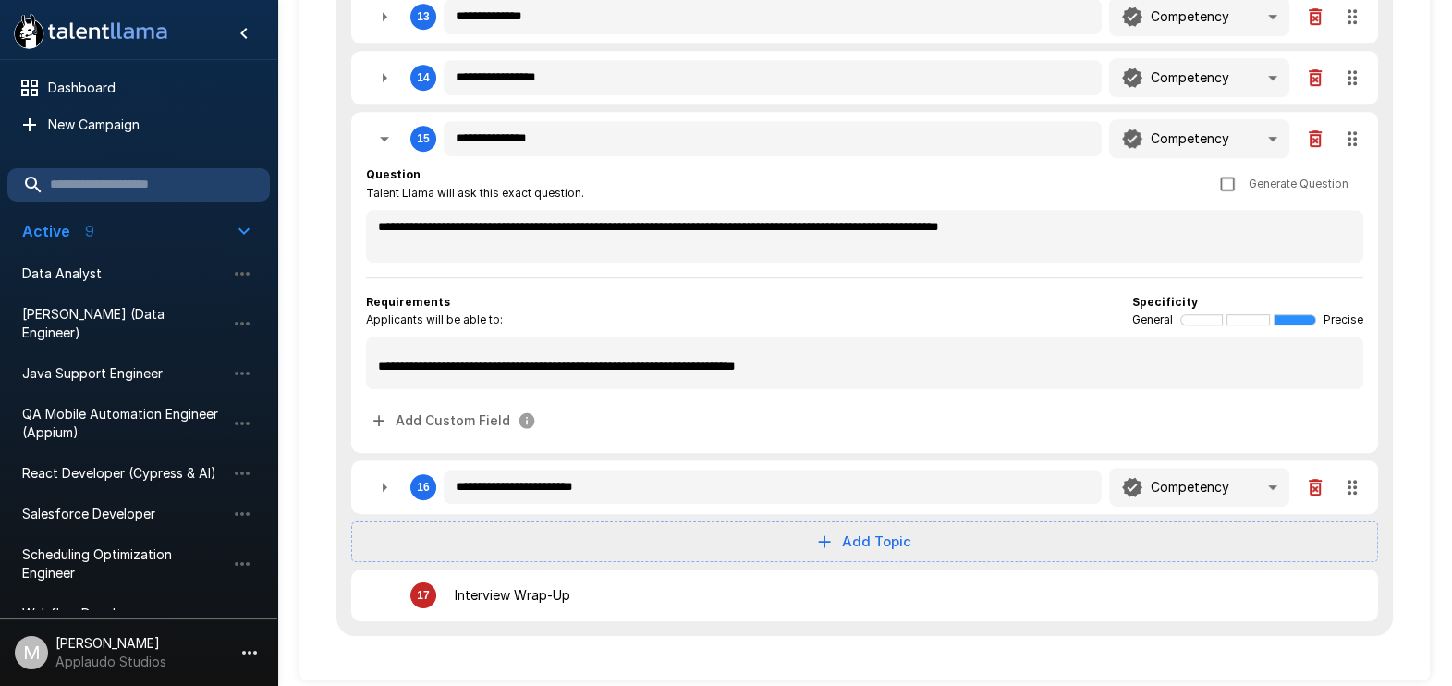
scroll to position [0, 0]
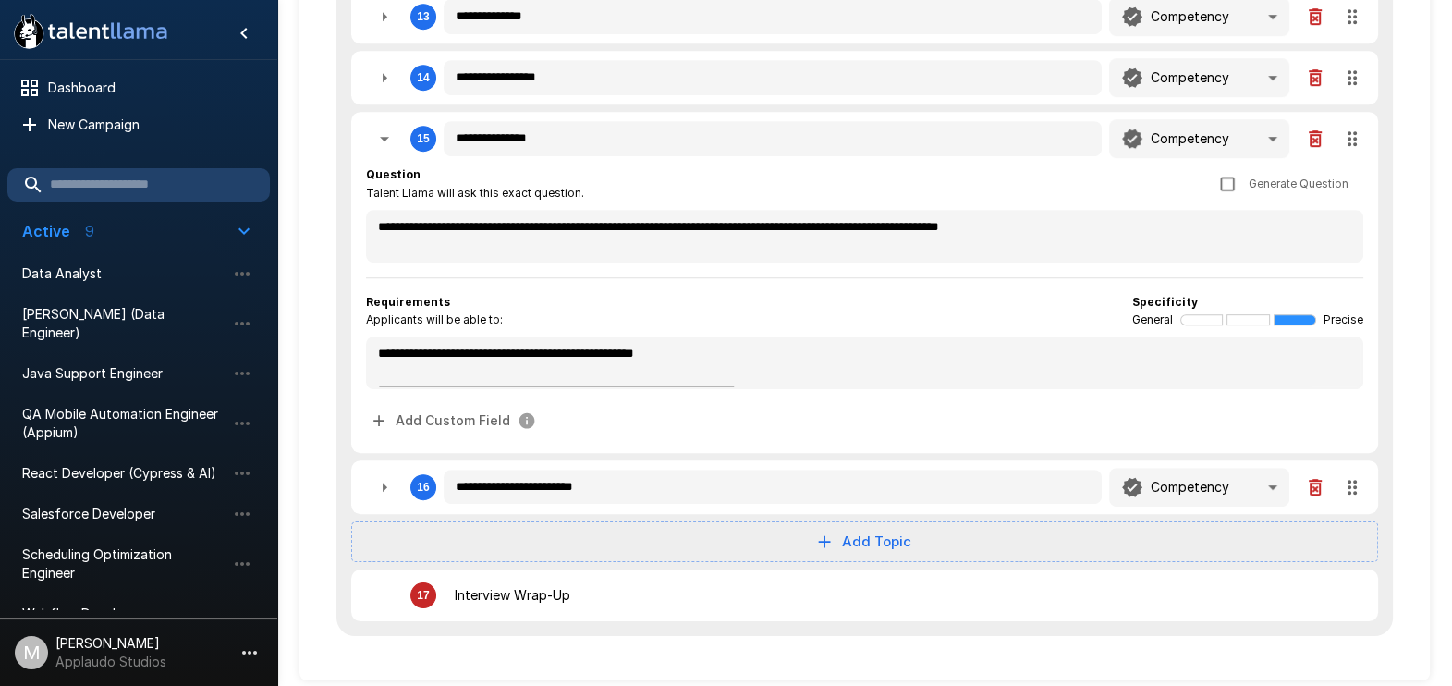
click at [383, 139] on icon "button" at bounding box center [384, 139] width 22 height 22
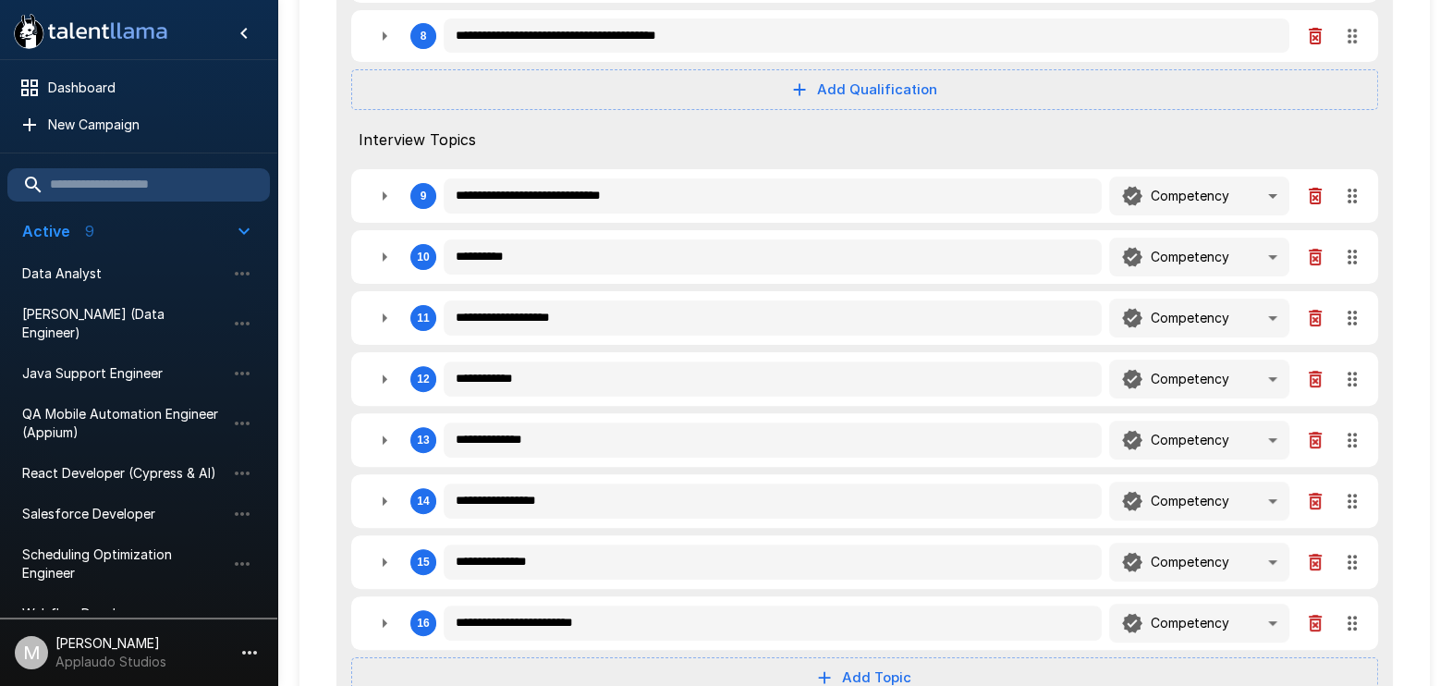
scroll to position [637, 0]
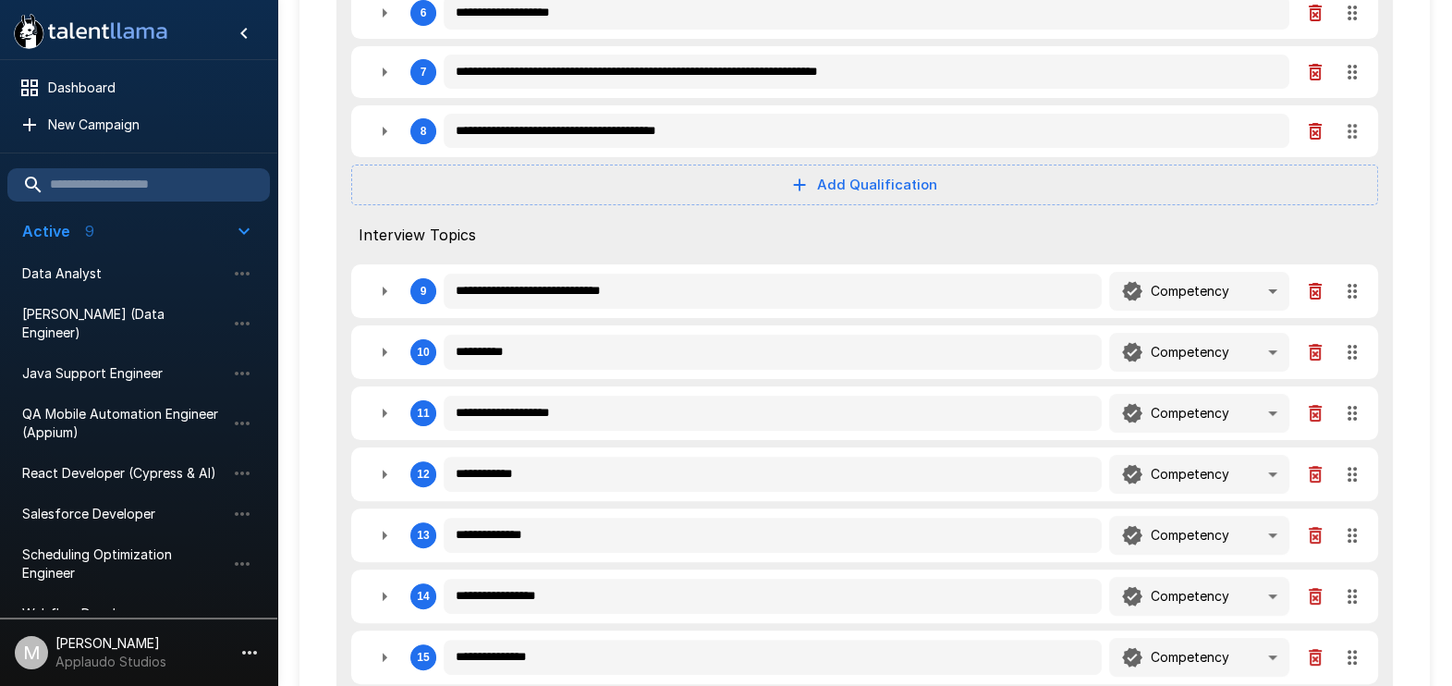
click at [380, 287] on icon "button" at bounding box center [384, 291] width 22 height 22
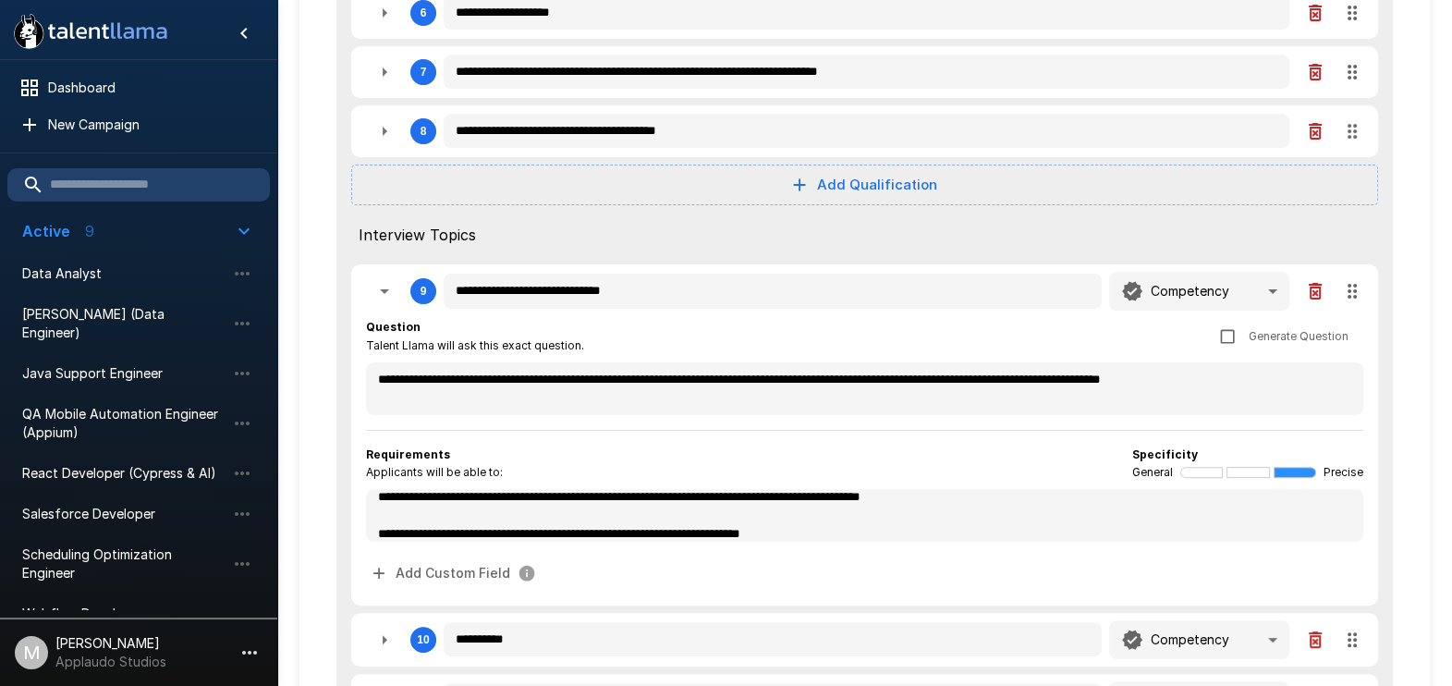
click at [380, 289] on icon "button" at bounding box center [384, 291] width 9 height 5
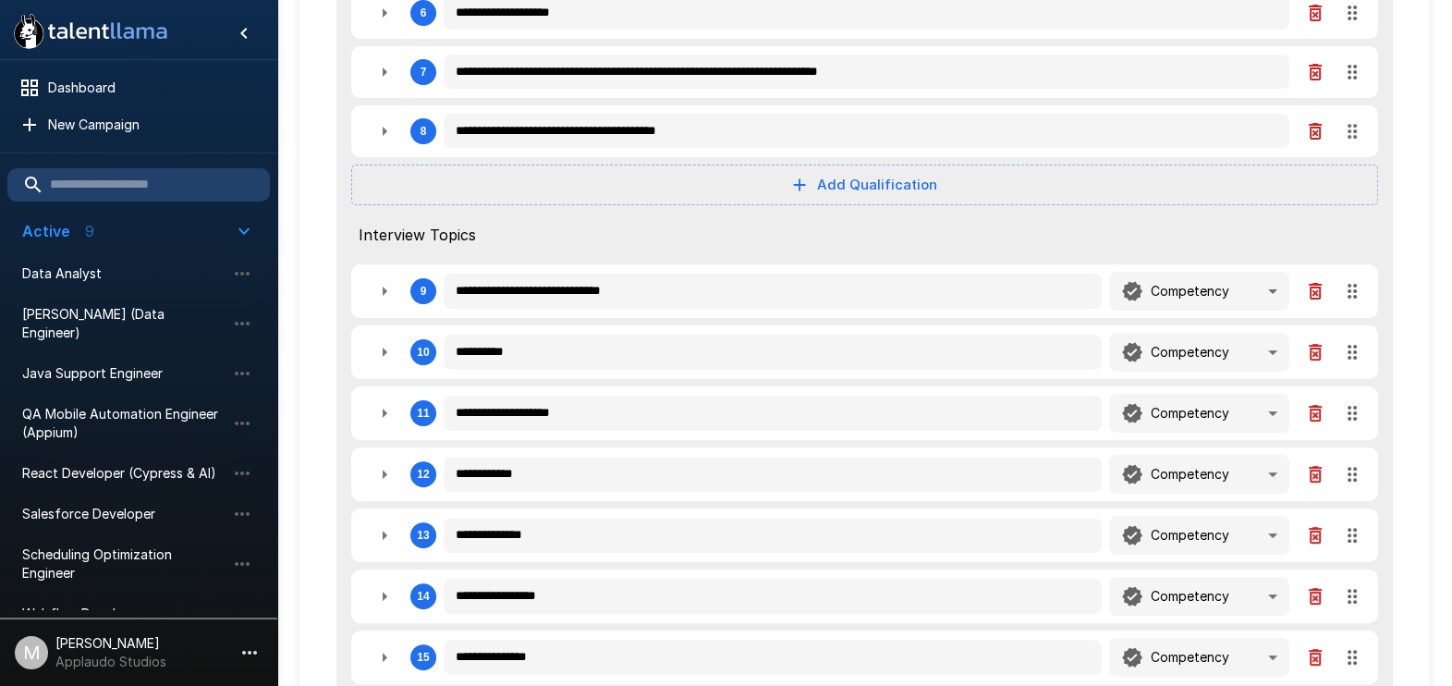
click at [382, 351] on icon "button" at bounding box center [384, 352] width 22 height 22
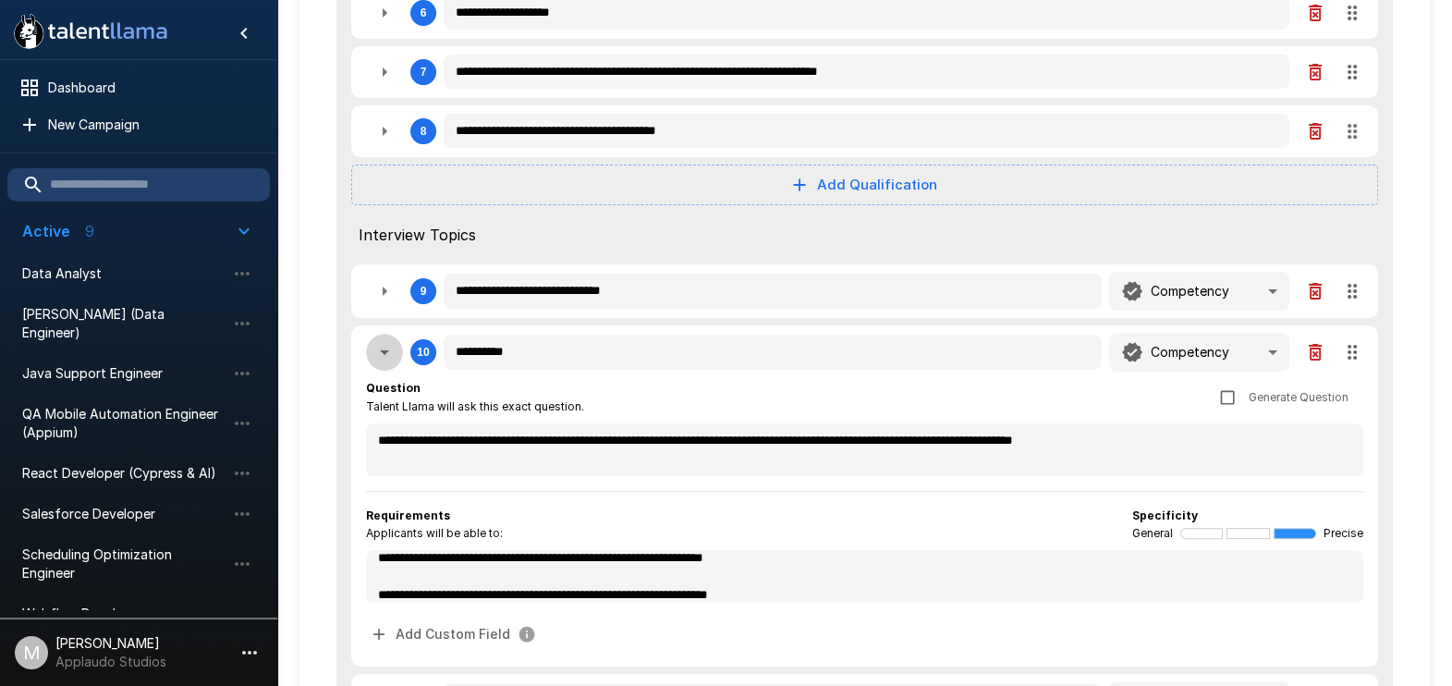
click at [382, 351] on icon "button" at bounding box center [384, 352] width 22 height 22
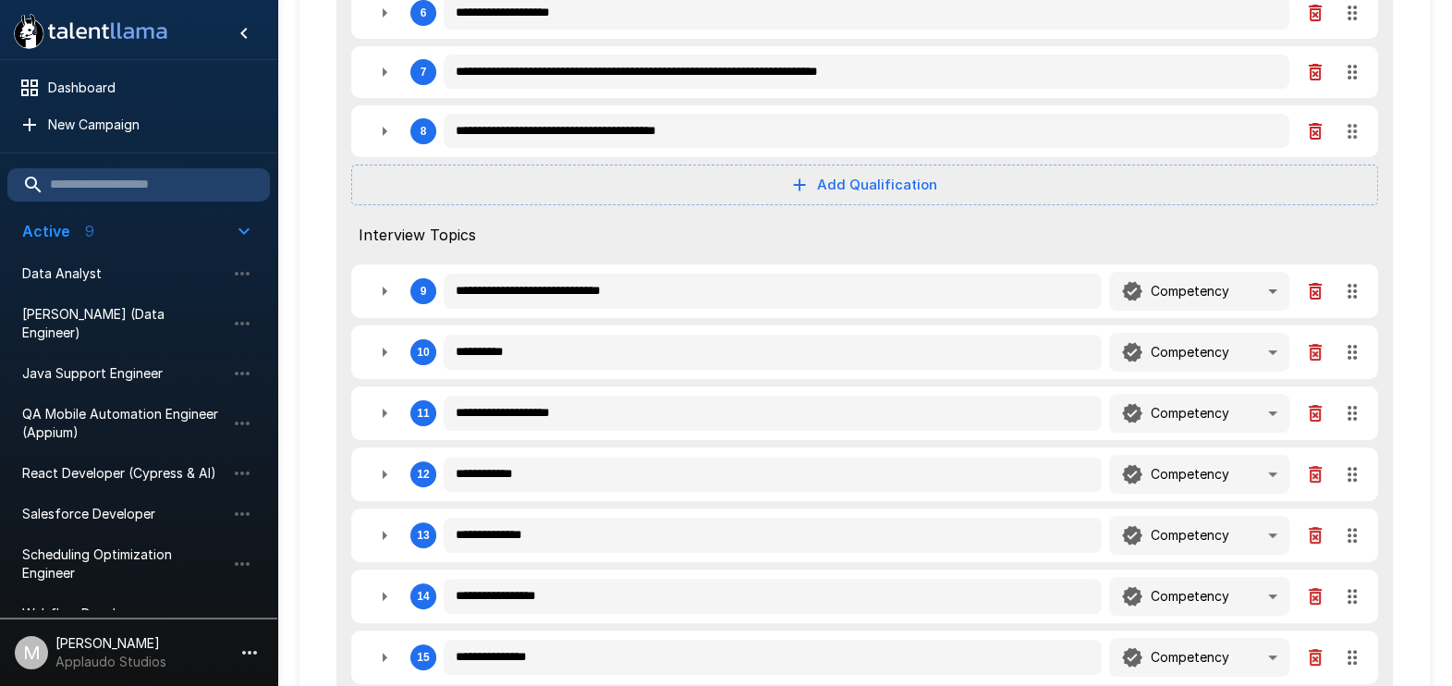
scroll to position [752, 0]
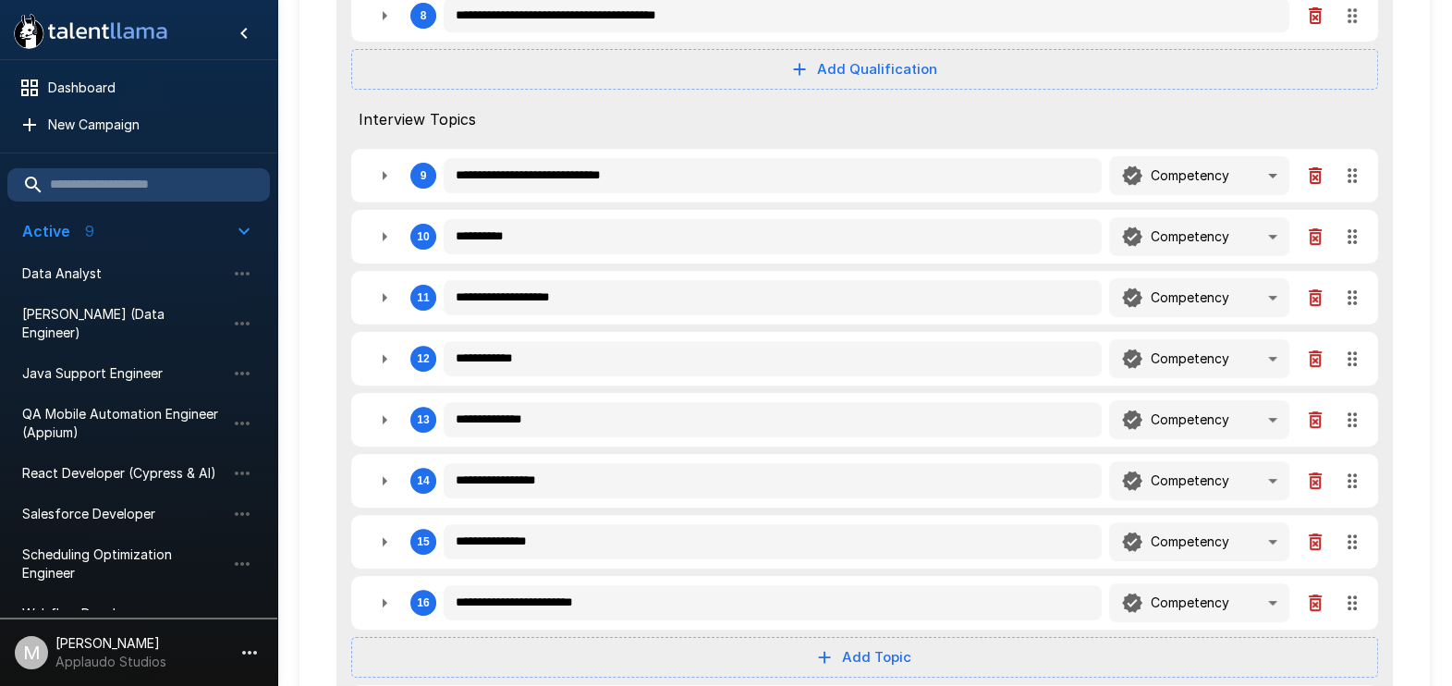
click at [376, 309] on button "button" at bounding box center [384, 297] width 37 height 37
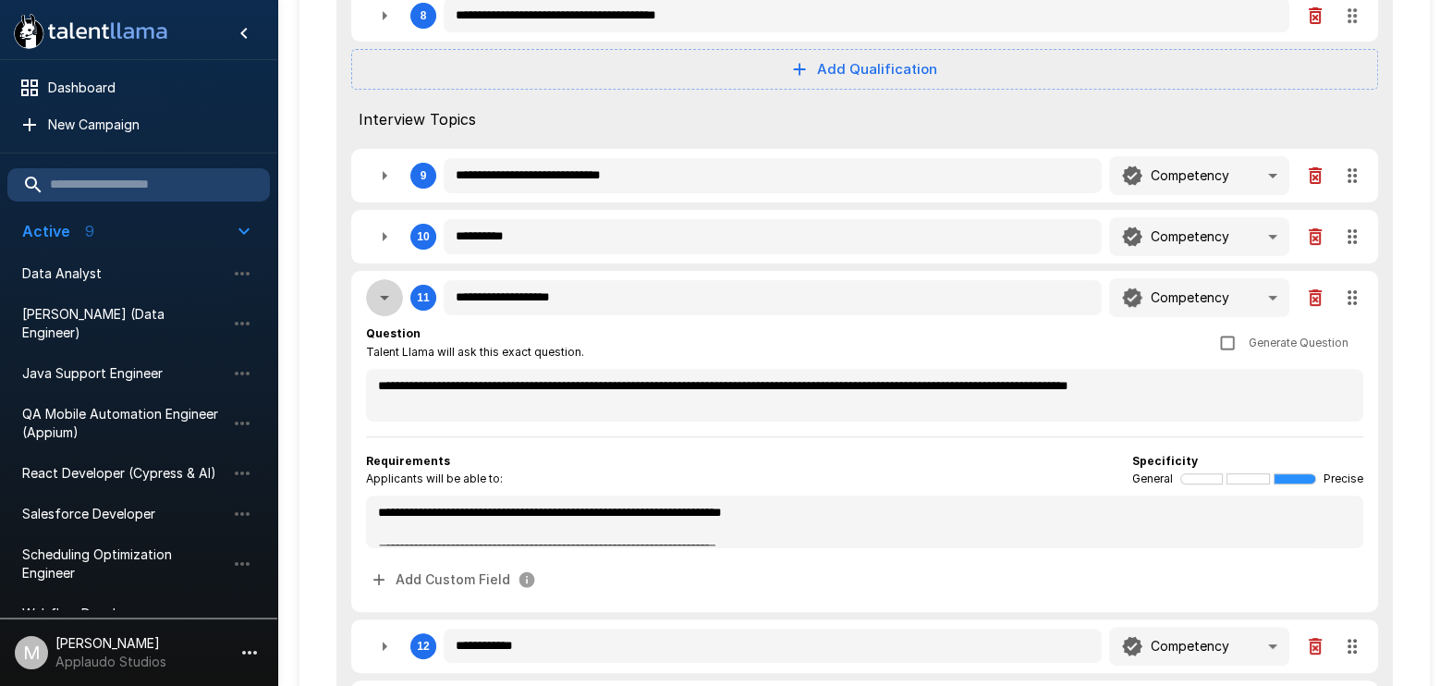
click at [376, 309] on button "button" at bounding box center [384, 297] width 37 height 37
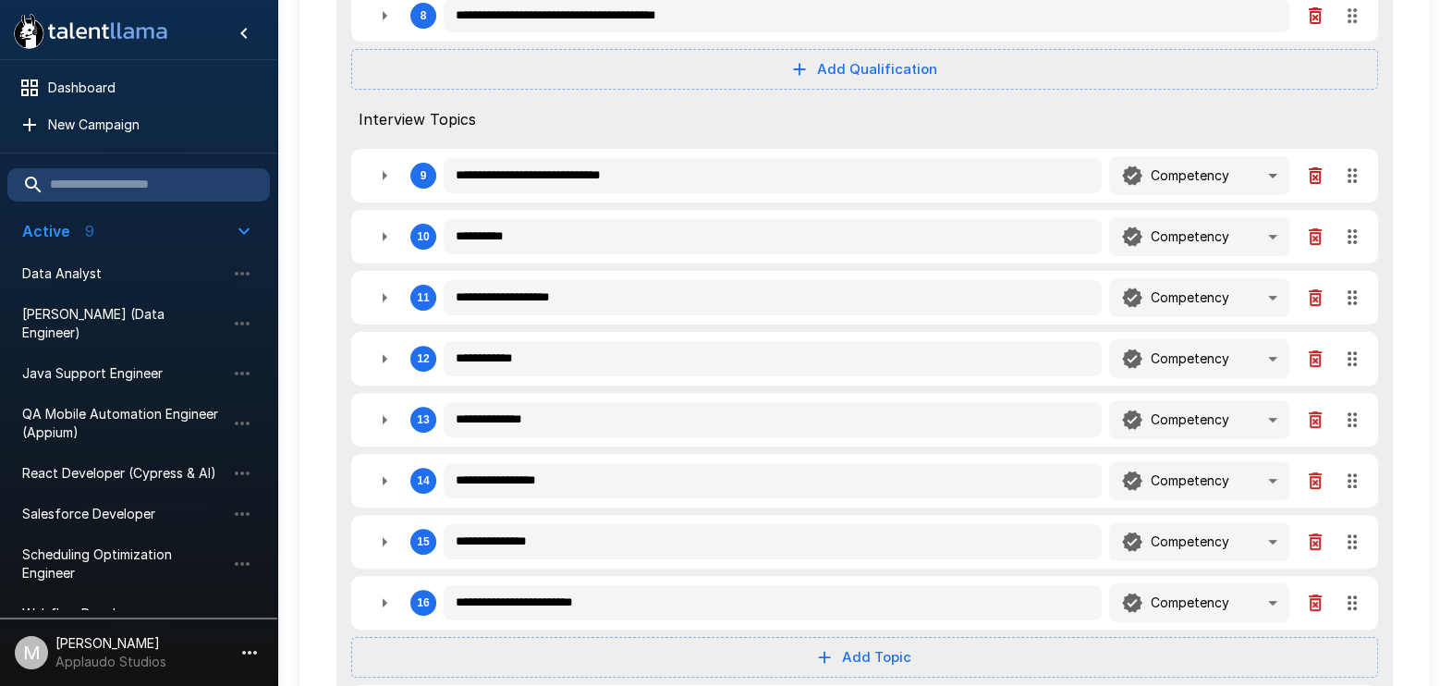
scroll to position [868, 0]
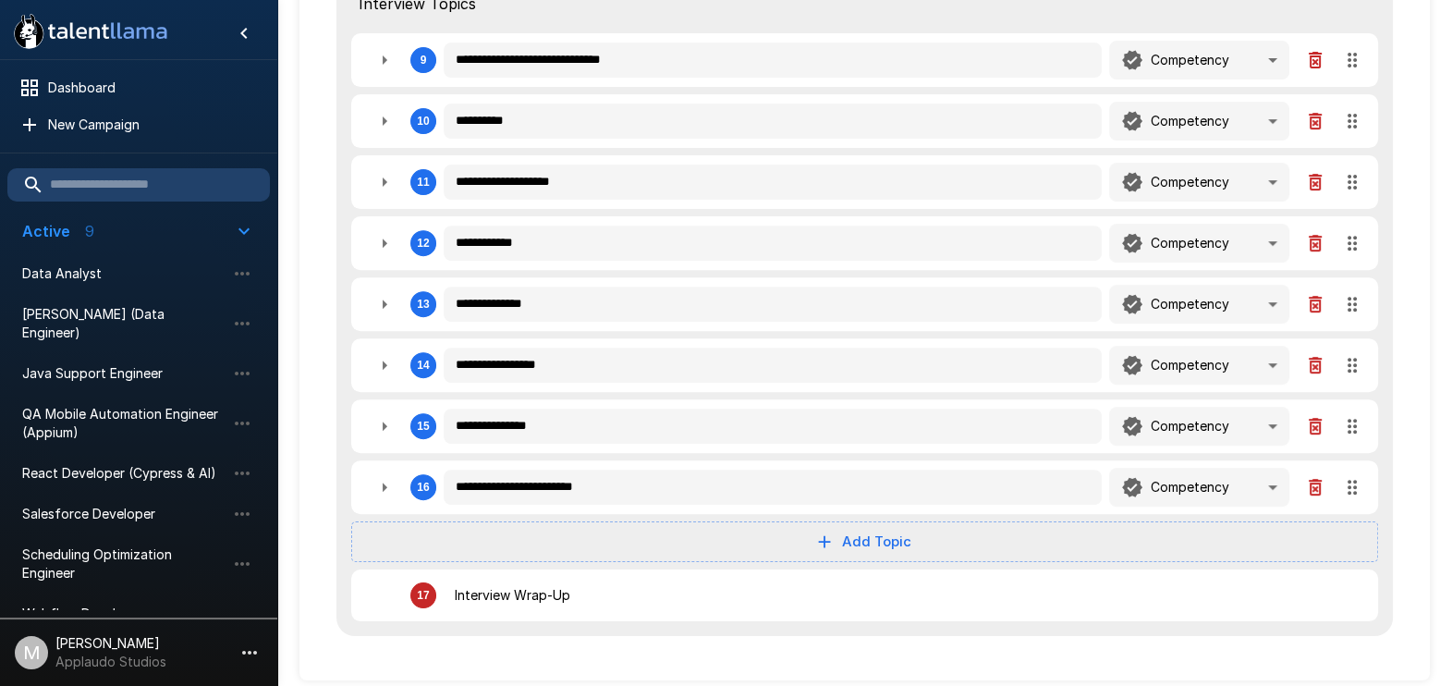
click at [397, 237] on button "button" at bounding box center [384, 243] width 37 height 37
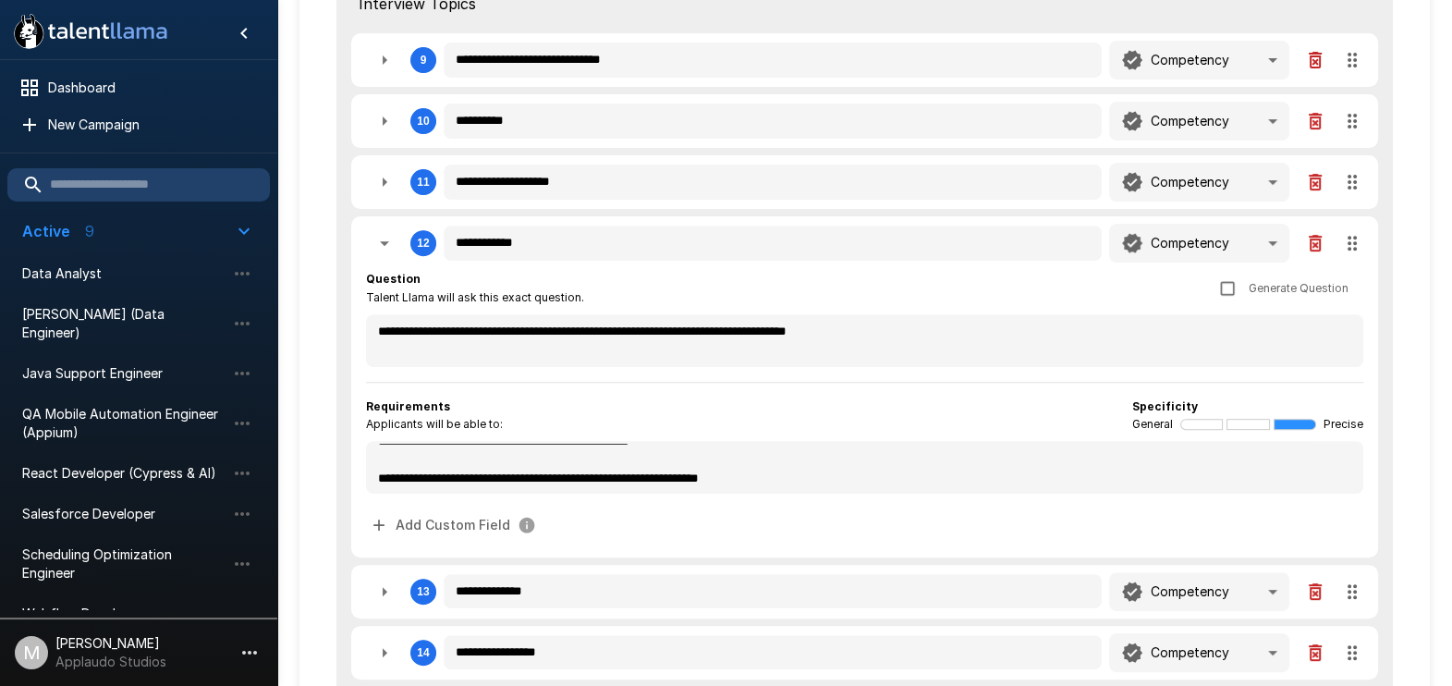
click at [397, 235] on button "button" at bounding box center [384, 243] width 37 height 37
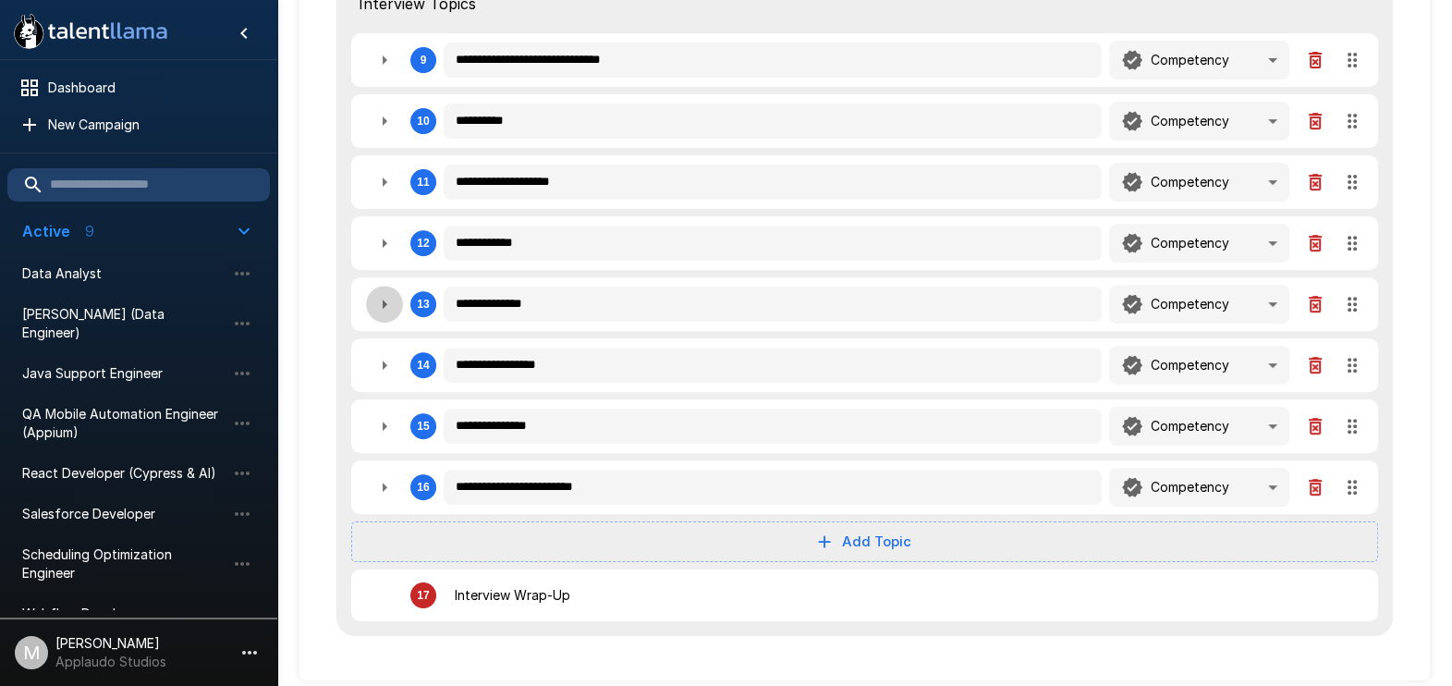
click at [389, 286] on button "button" at bounding box center [384, 304] width 37 height 37
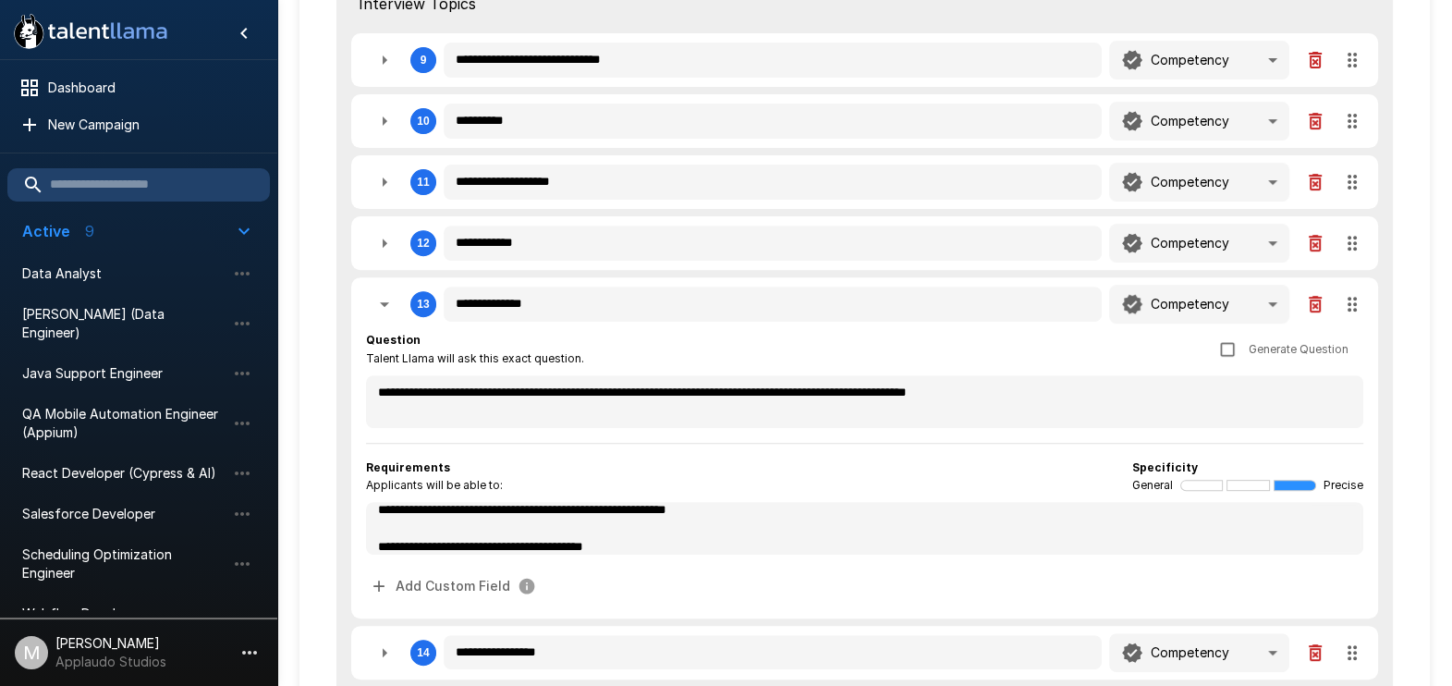
click at [389, 286] on button "button" at bounding box center [384, 304] width 37 height 37
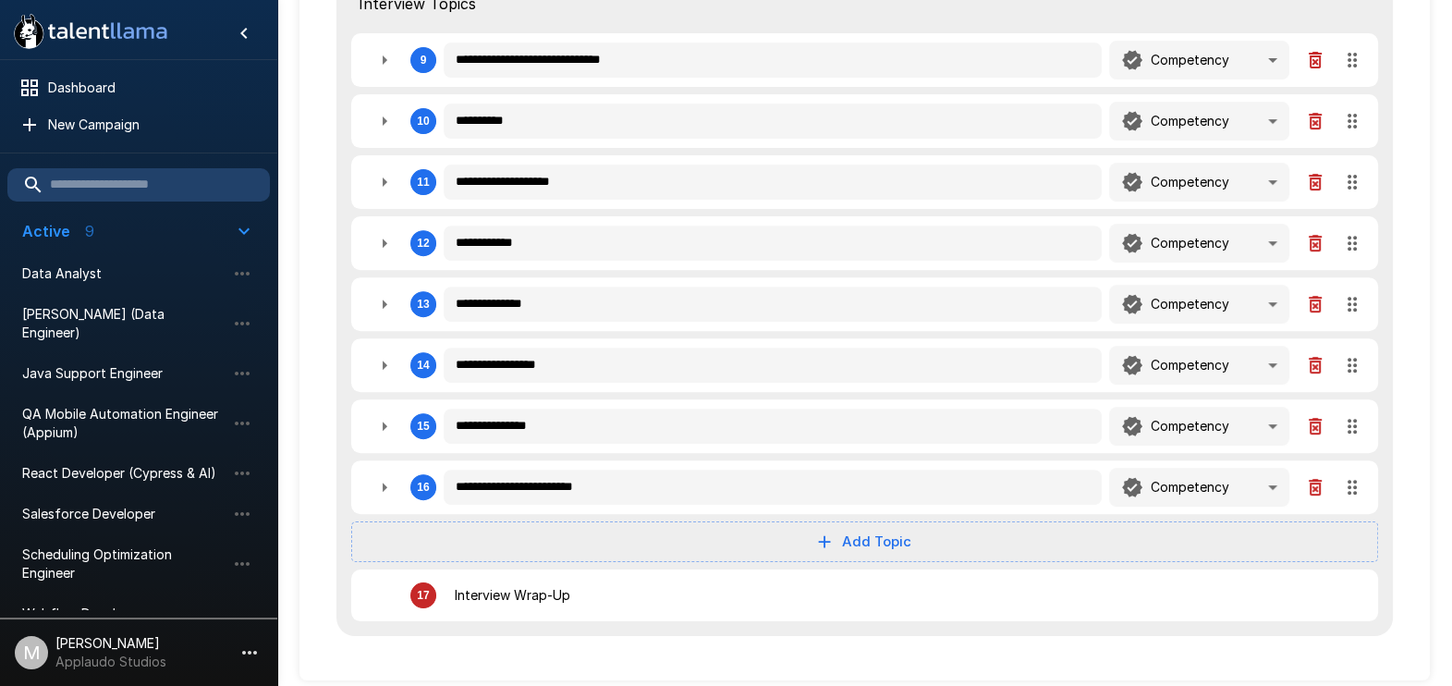
click at [371, 359] on button "button" at bounding box center [384, 365] width 37 height 37
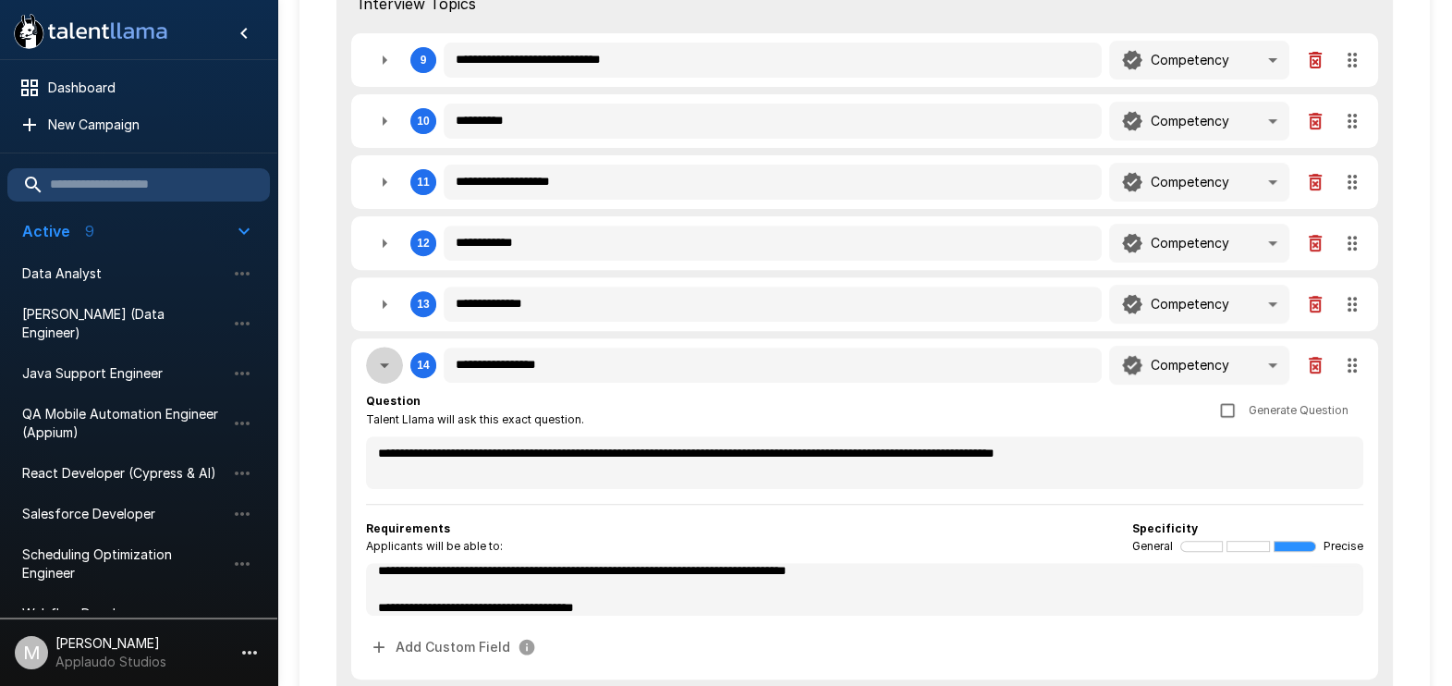
click at [371, 359] on button "button" at bounding box center [384, 365] width 37 height 37
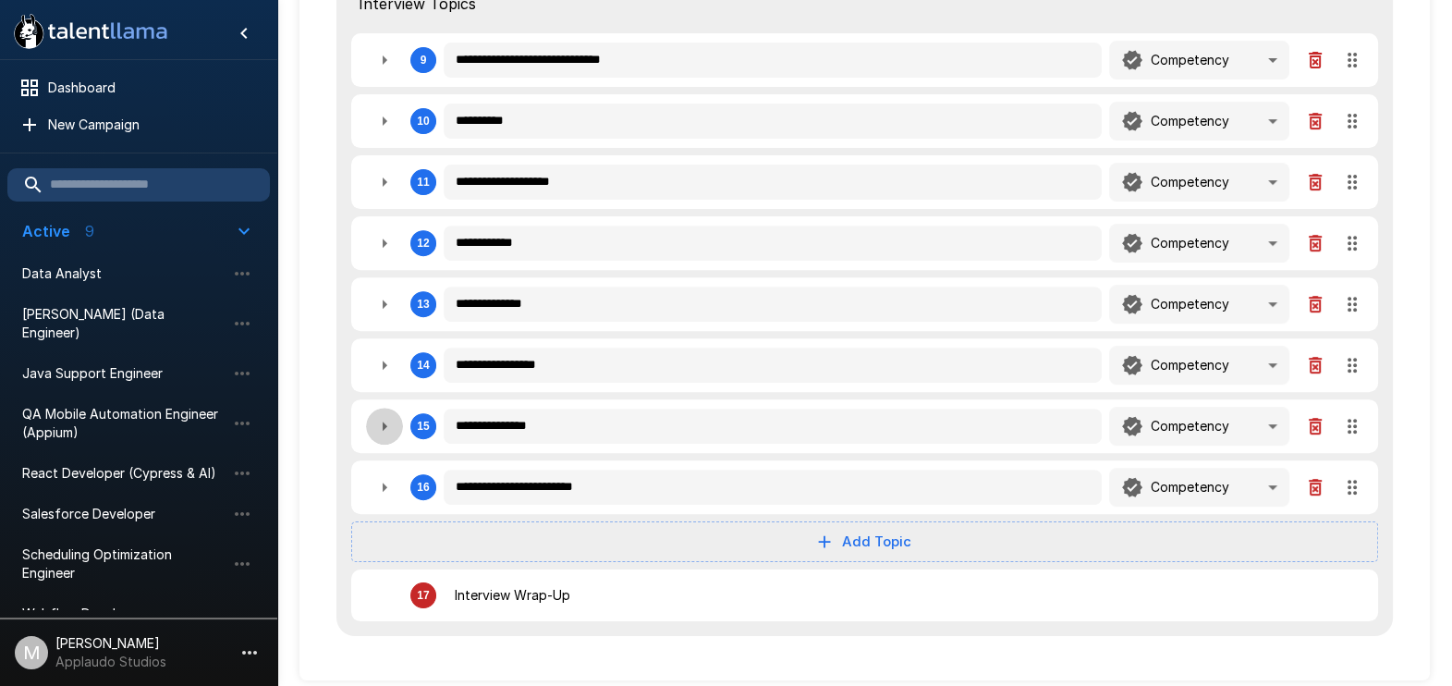
click at [388, 415] on icon "button" at bounding box center [384, 426] width 22 height 22
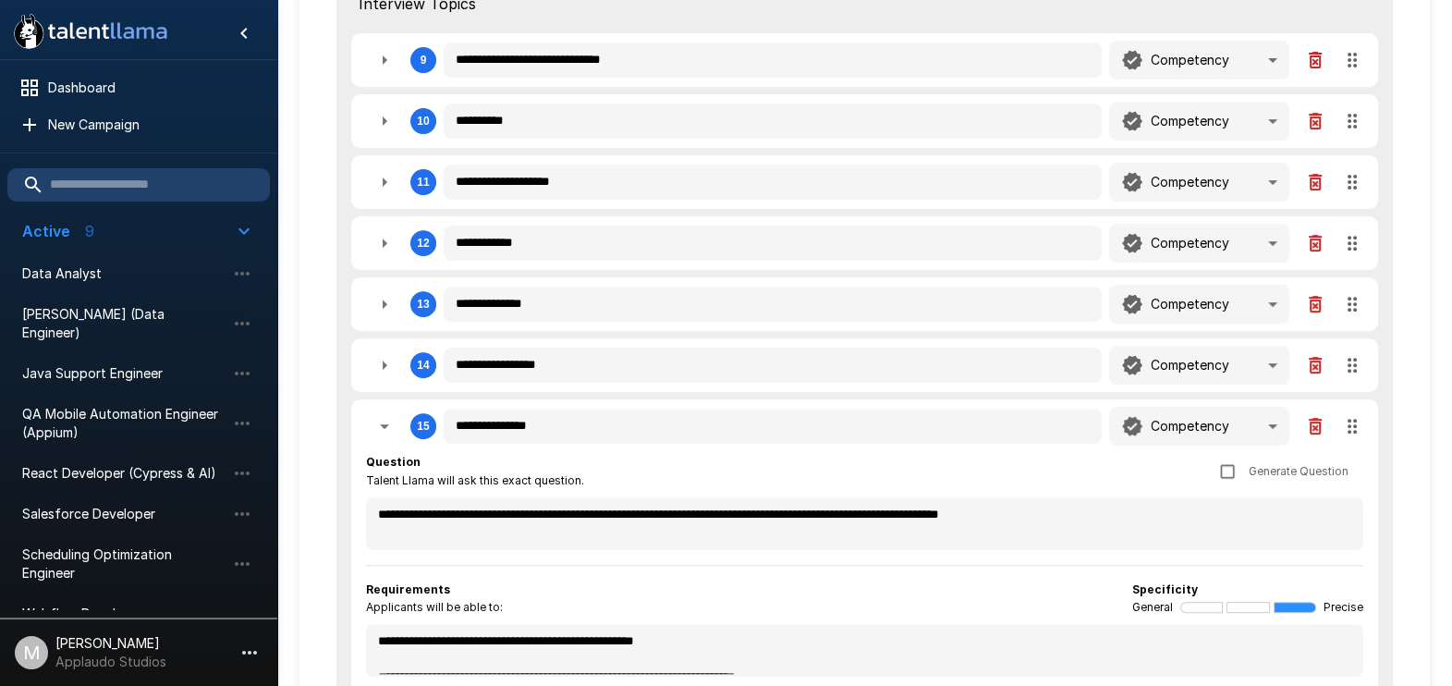
click at [383, 399] on div "**********" at bounding box center [864, 569] width 1027 height 341
click at [379, 407] on button "button" at bounding box center [384, 425] width 37 height 37
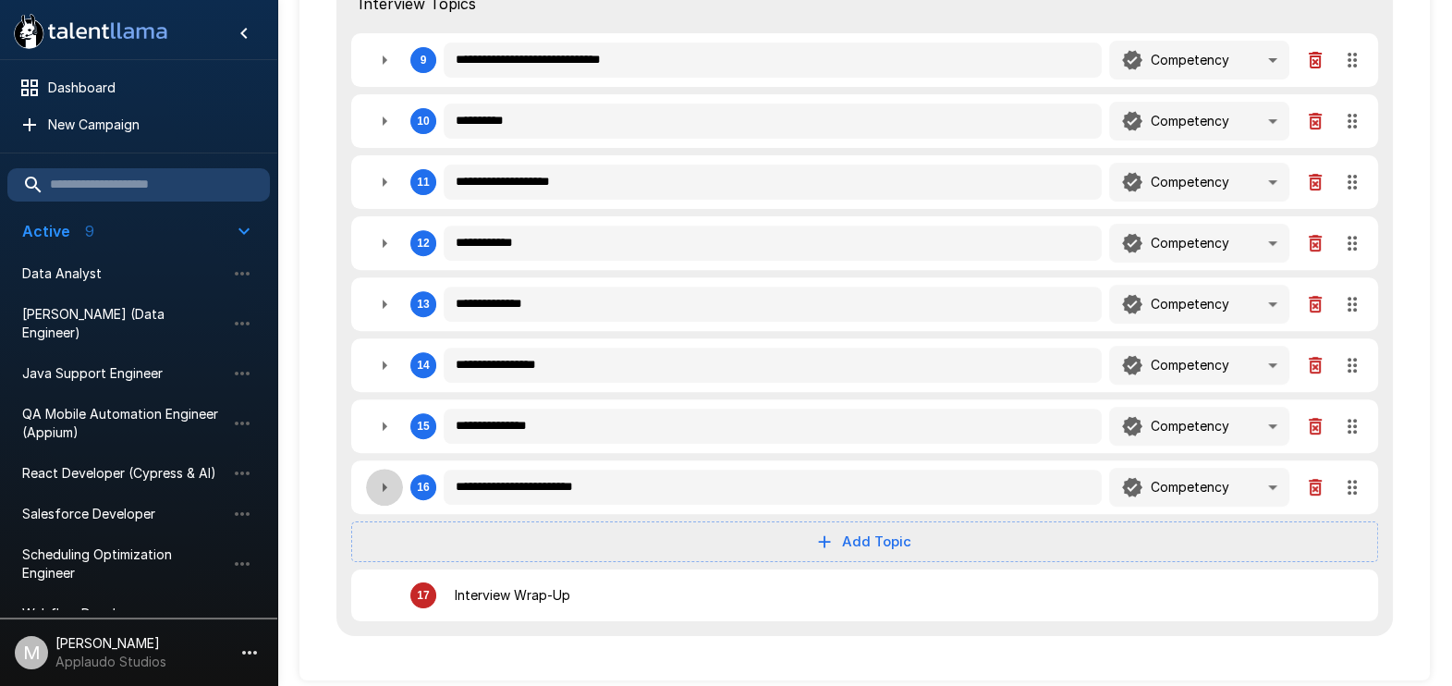
click at [382, 468] on button "button" at bounding box center [384, 486] width 37 height 37
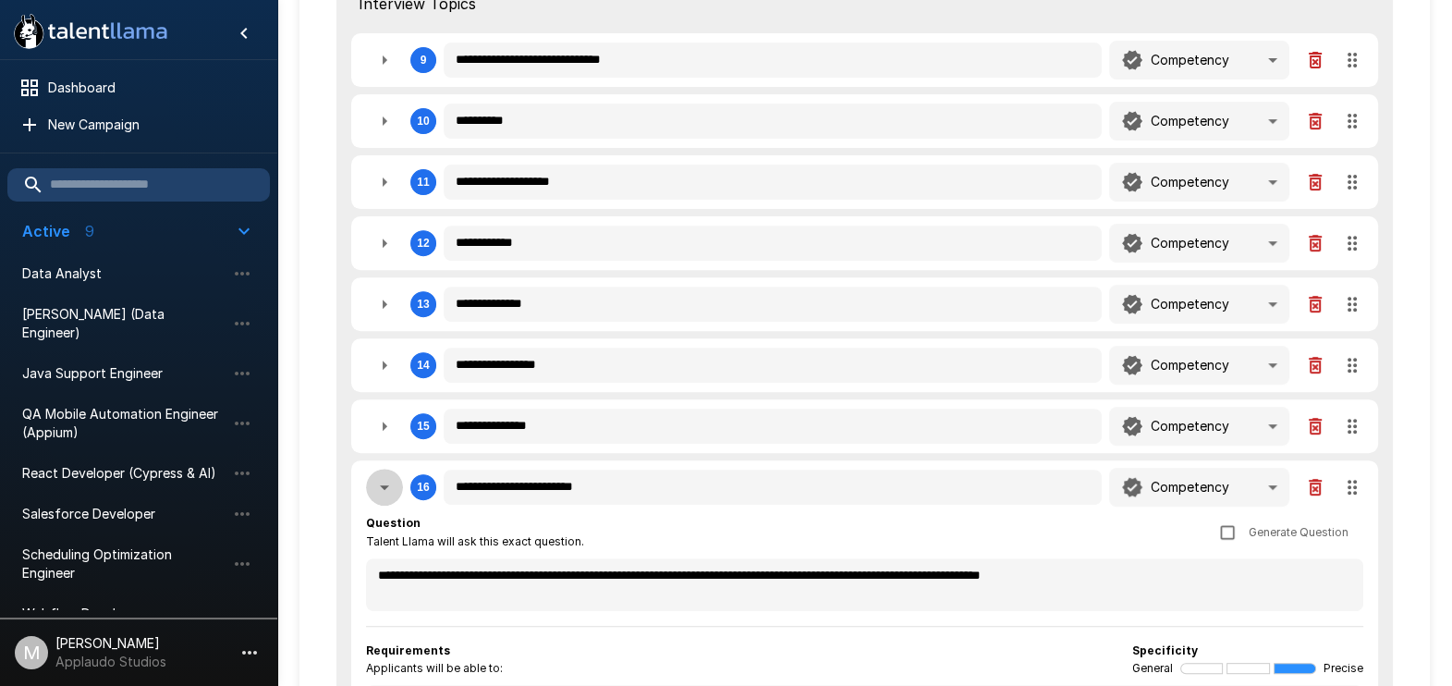
click at [382, 476] on icon "button" at bounding box center [384, 487] width 22 height 22
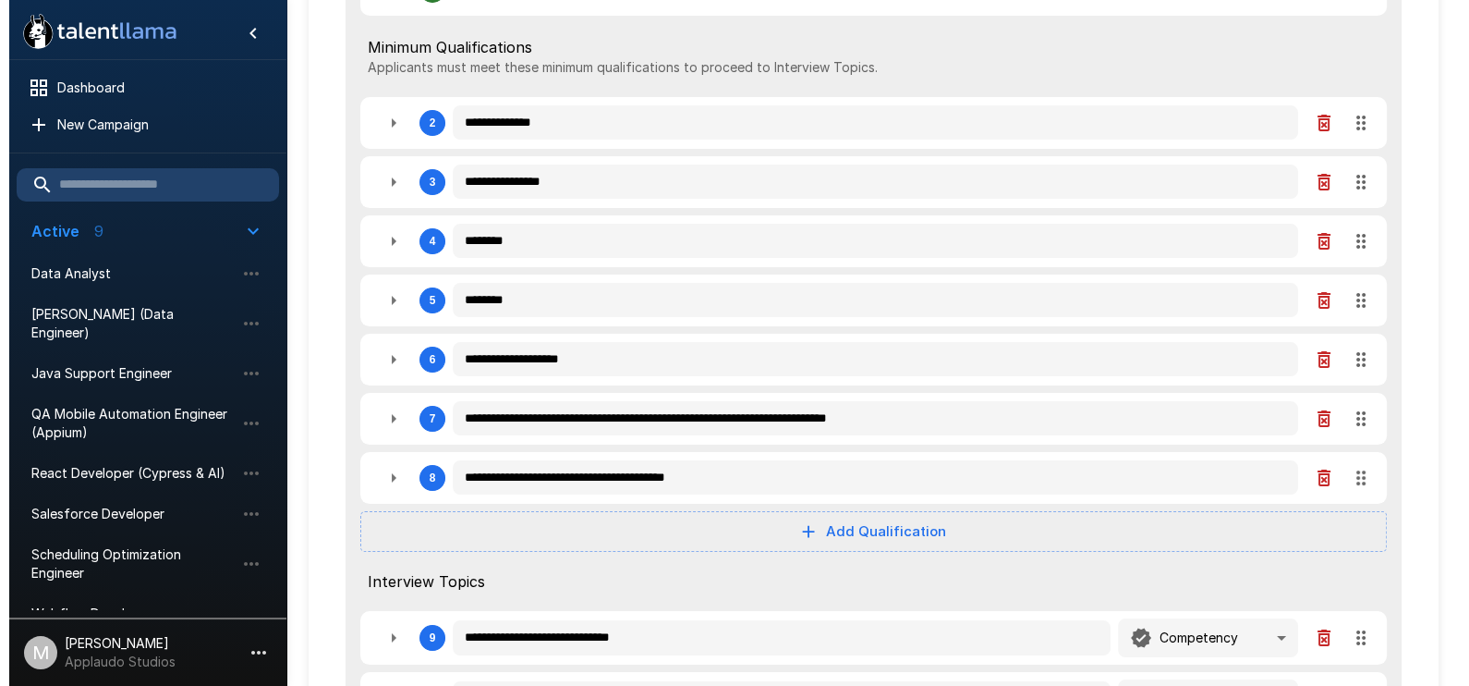
scroll to position [0, 0]
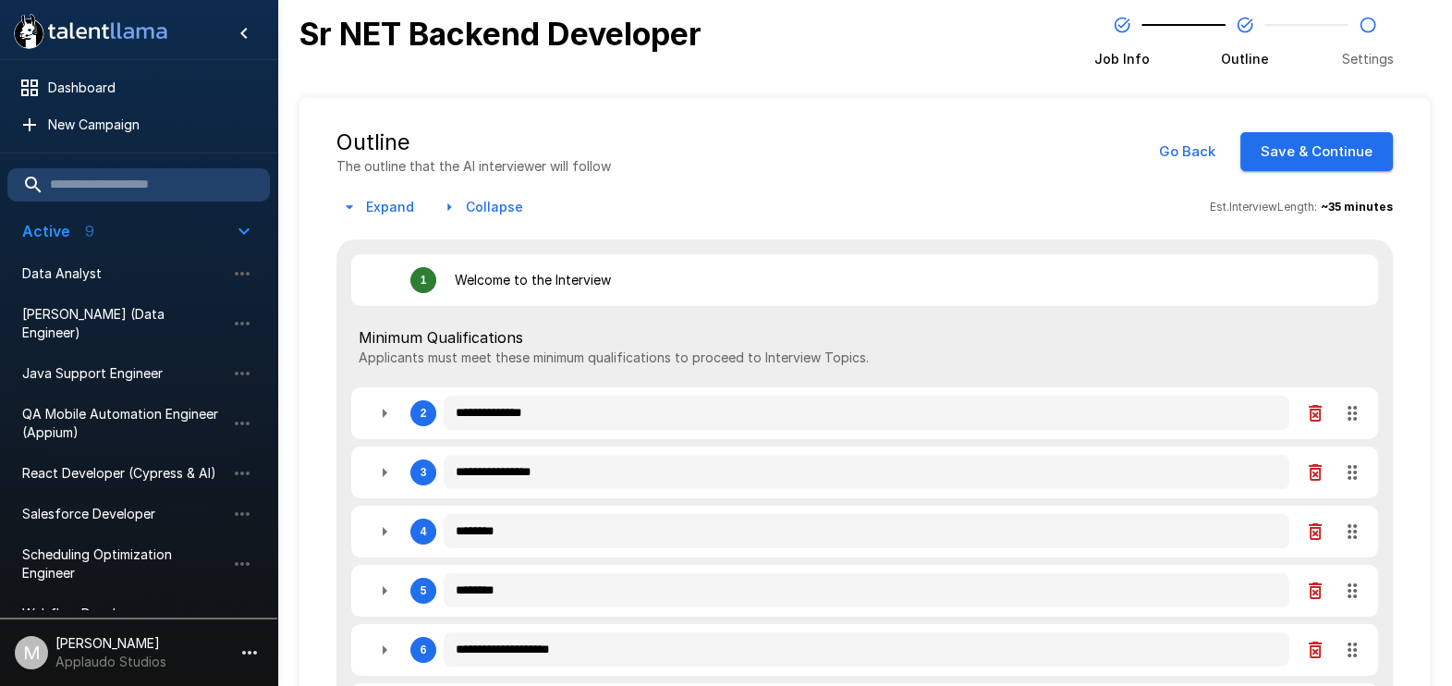
click at [1345, 159] on button "Save & Continue" at bounding box center [1316, 151] width 152 height 39
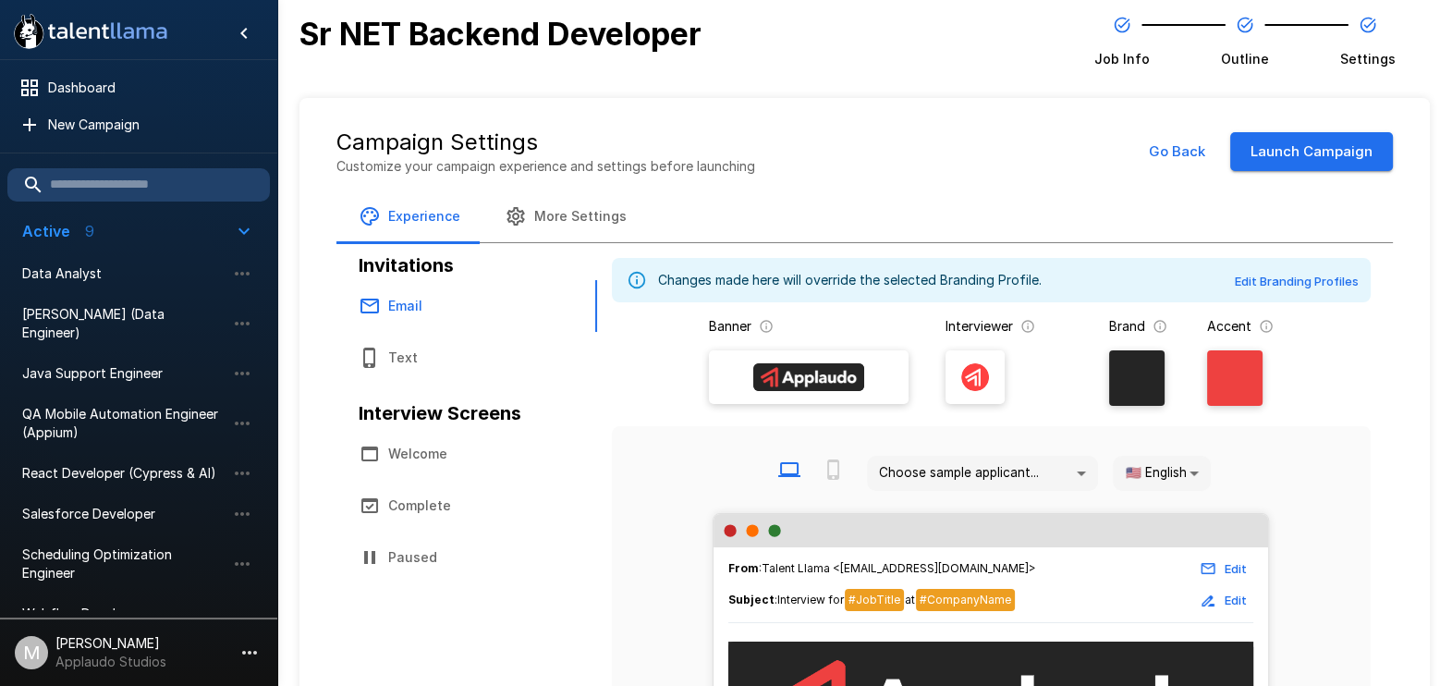
click at [1365, 154] on button "Launch Campaign" at bounding box center [1311, 151] width 163 height 39
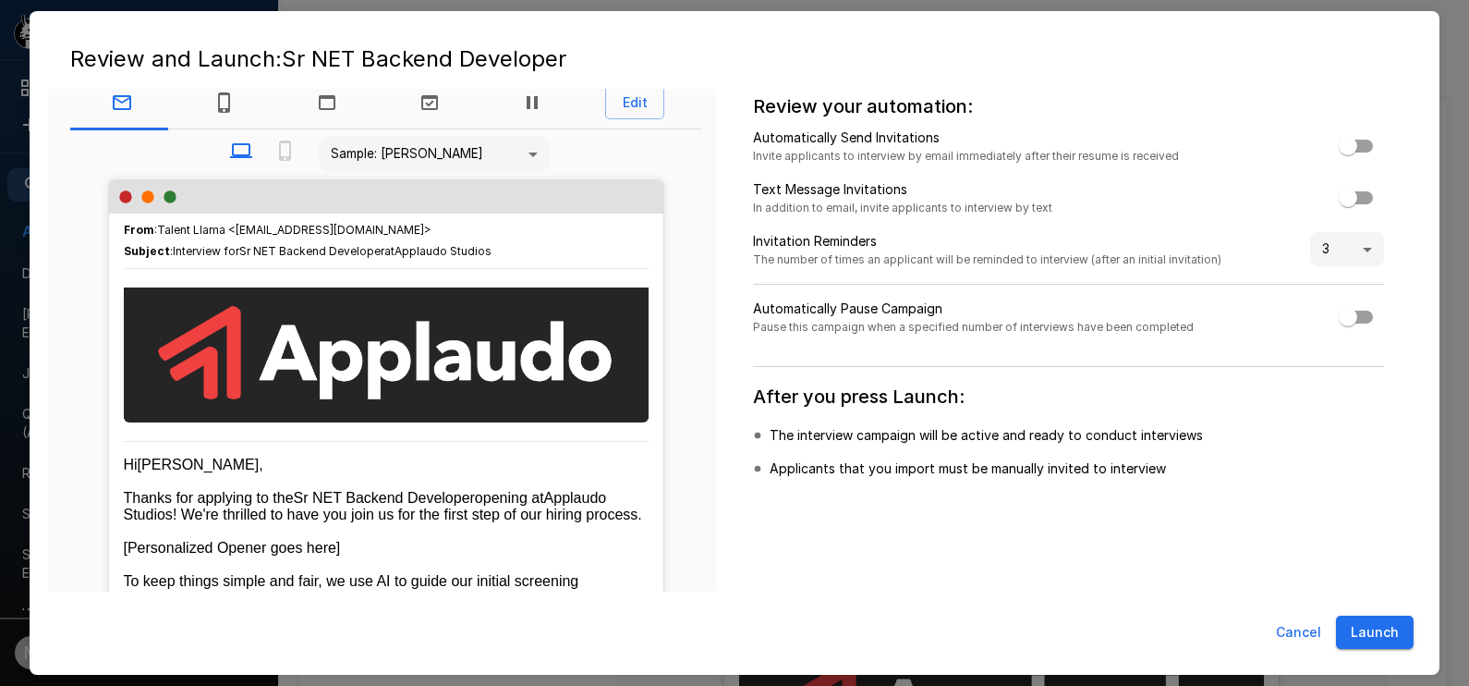
scroll to position [20, 0]
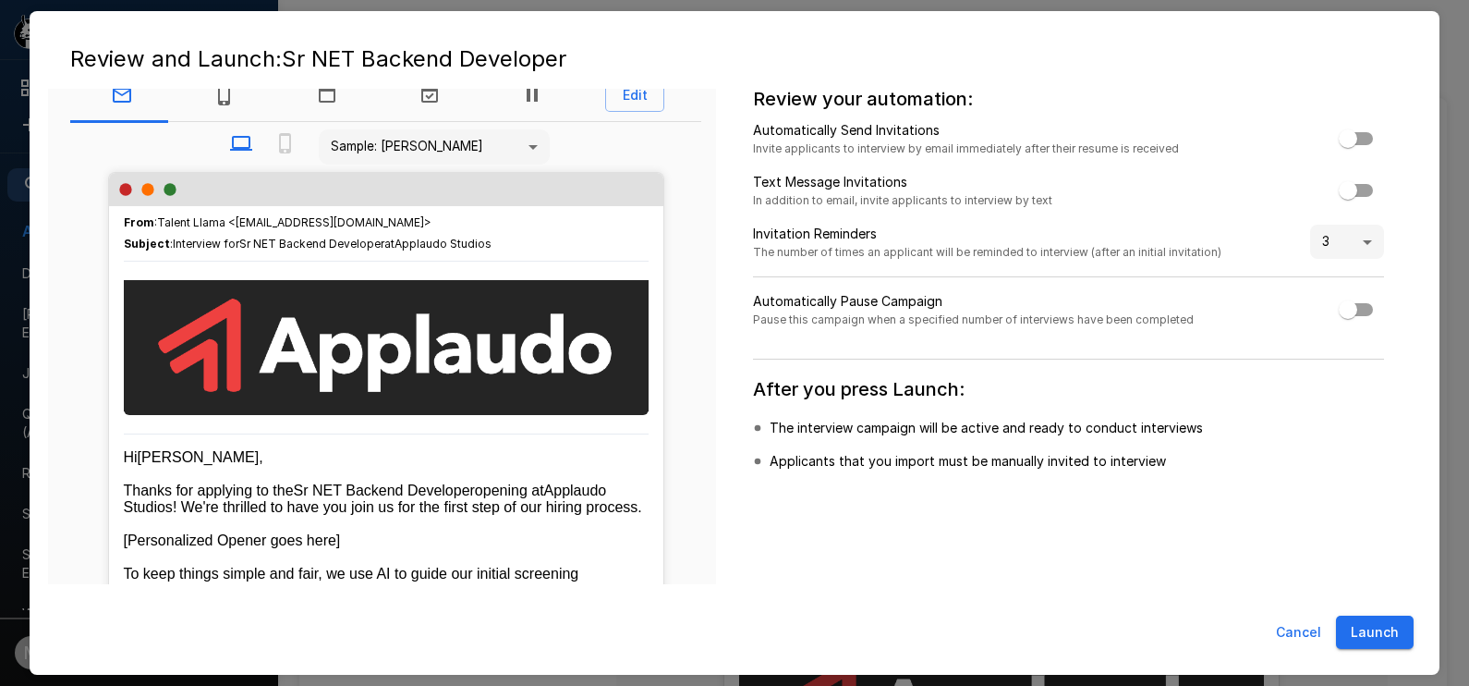
click at [1384, 629] on button "Launch" at bounding box center [1375, 632] width 78 height 34
